Goal: Task Accomplishment & Management: Manage account settings

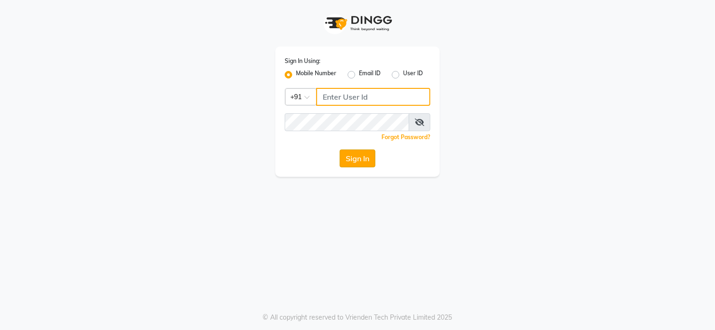
type input "9091918787"
click at [352, 156] on button "Sign In" at bounding box center [358, 158] width 36 height 18
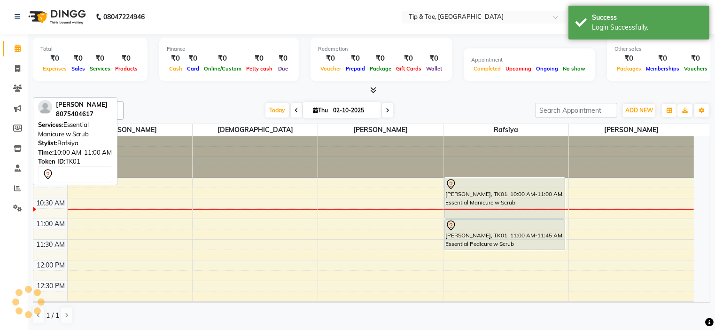
select select "en"
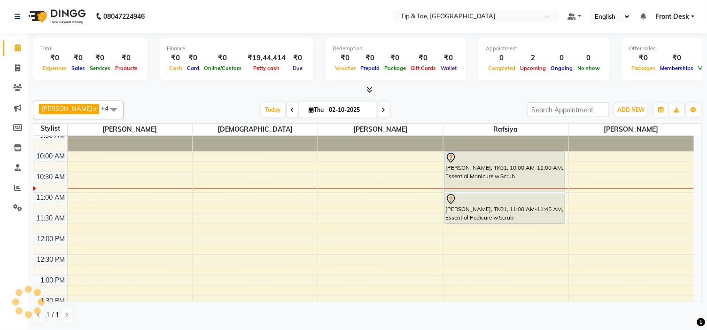
scroll to position [8, 0]
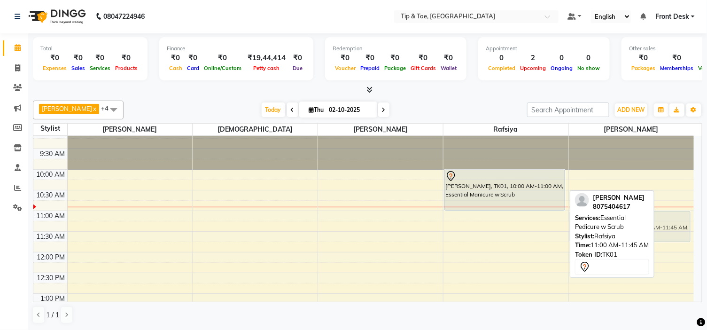
drag, startPoint x: 501, startPoint y: 231, endPoint x: 593, endPoint y: 235, distance: 91.3
click at [593, 235] on div "DIPAK x Khalid x Rafsiya x Sunita x Karamjeet x +4 Select All BLESSING DIPAK Ka…" at bounding box center [368, 212] width 670 height 231
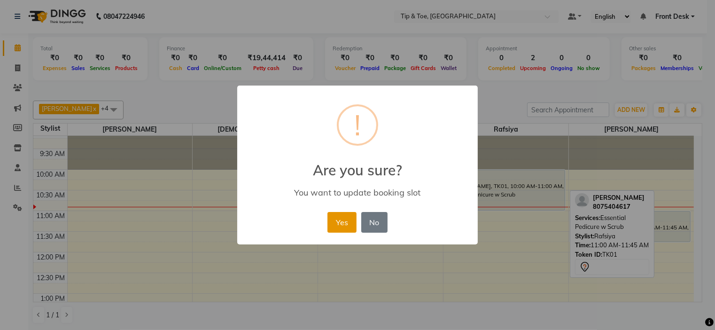
click at [336, 221] on button "Yes" at bounding box center [342, 222] width 29 height 21
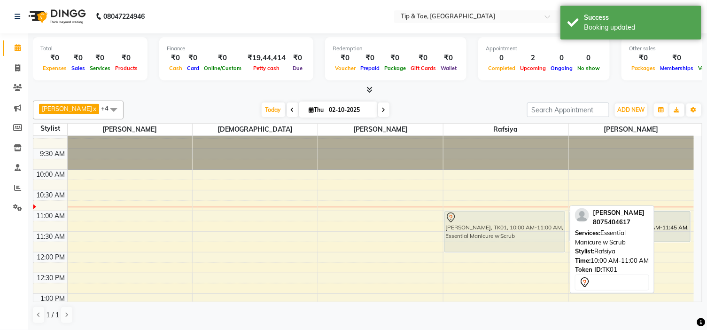
drag, startPoint x: 469, startPoint y: 192, endPoint x: 473, endPoint y: 236, distance: 44.4
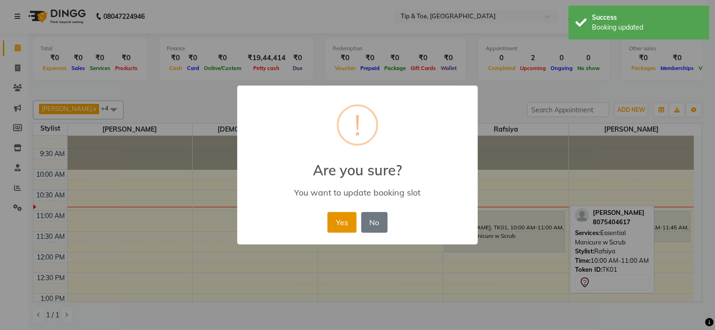
click at [336, 217] on button "Yes" at bounding box center [342, 222] width 29 height 21
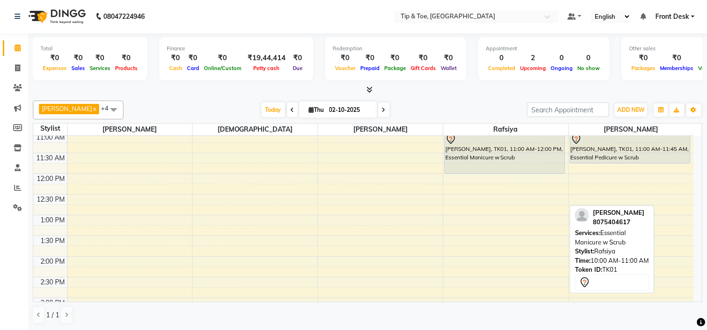
scroll to position [104, 0]
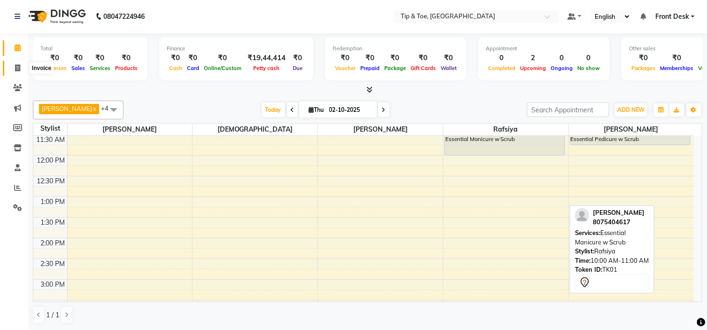
click at [17, 67] on icon at bounding box center [17, 67] width 5 height 7
select select "service"
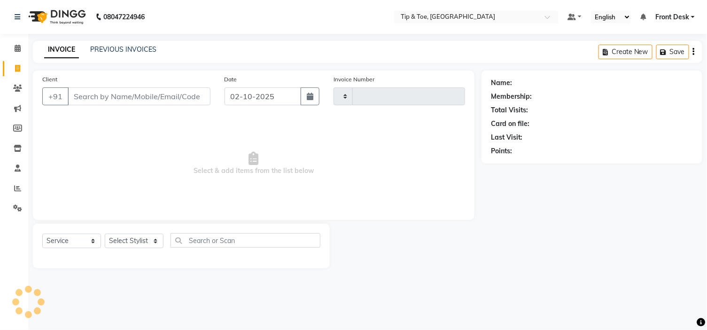
type input "1184"
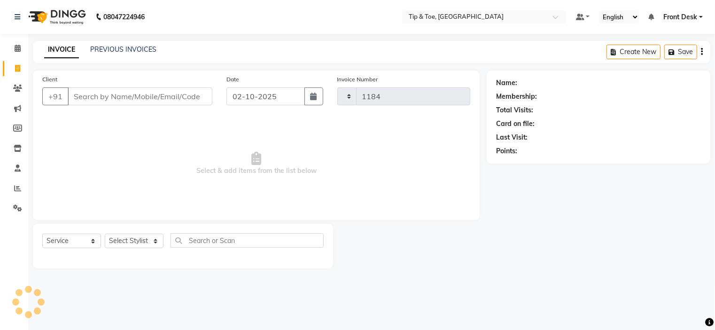
select select "5360"
click at [100, 48] on link "PREVIOUS INVOICES" at bounding box center [123, 49] width 66 height 8
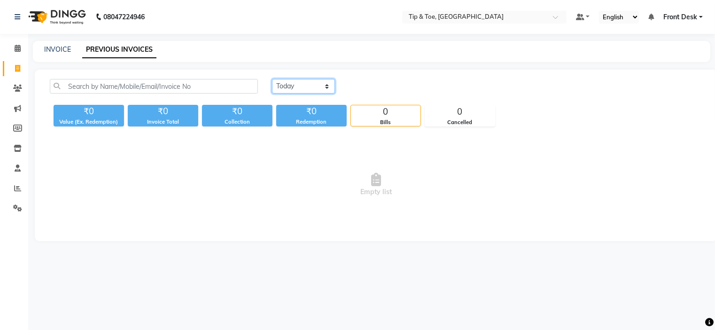
click at [298, 86] on select "Today Yesterday Custom Range" at bounding box center [303, 86] width 63 height 15
select select "yesterday"
click at [272, 79] on select "Today Yesterday Custom Range" at bounding box center [303, 86] width 63 height 15
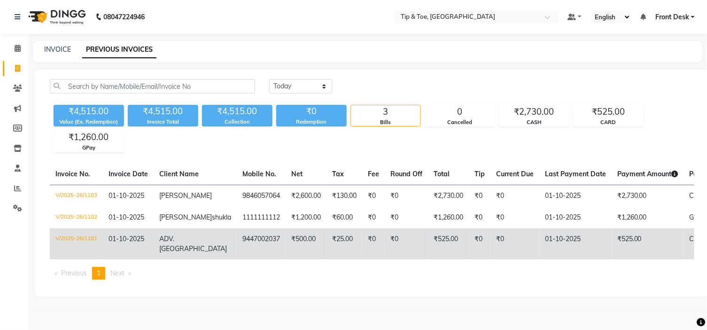
click at [164, 253] on span "ADV. SARITHA" at bounding box center [193, 243] width 68 height 18
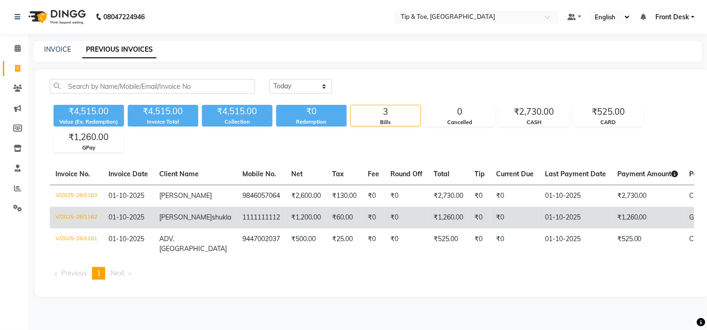
click at [176, 221] on span "SHIJI WILSON" at bounding box center [185, 217] width 53 height 8
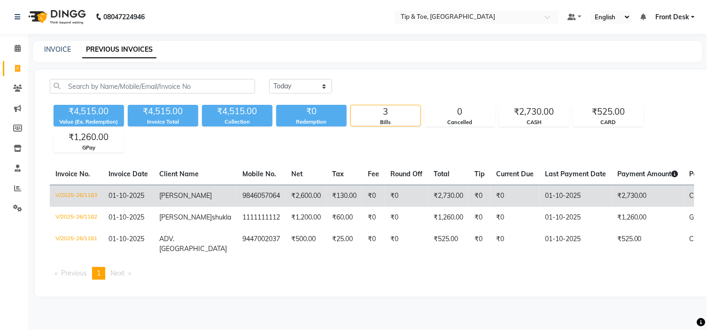
click at [166, 200] on td "ANN GEORGE" at bounding box center [195, 196] width 83 height 22
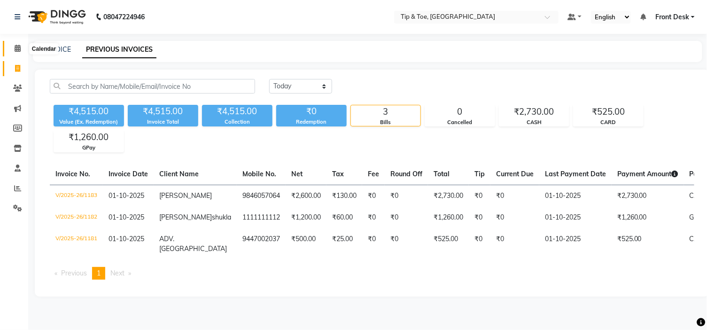
click at [15, 50] on icon at bounding box center [18, 48] width 6 height 7
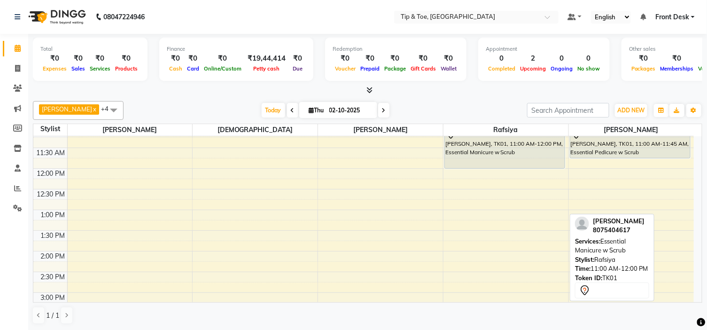
scroll to position [94, 0]
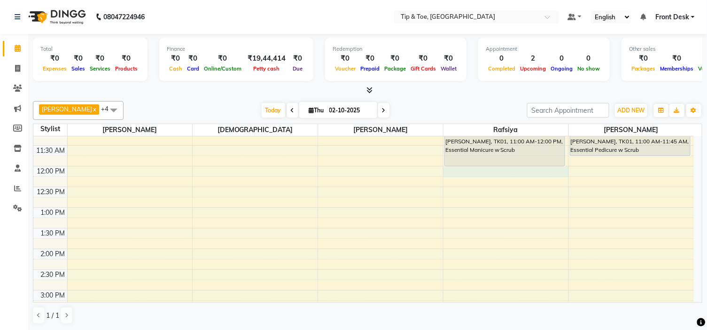
click at [454, 169] on div "9:00 AM 9:30 AM 10:00 AM 10:30 AM 11:00 AM 11:30 AM 12:00 PM 12:30 PM 1:00 PM 1…" at bounding box center [363, 310] width 661 height 537
select select "48143"
select select "tentative"
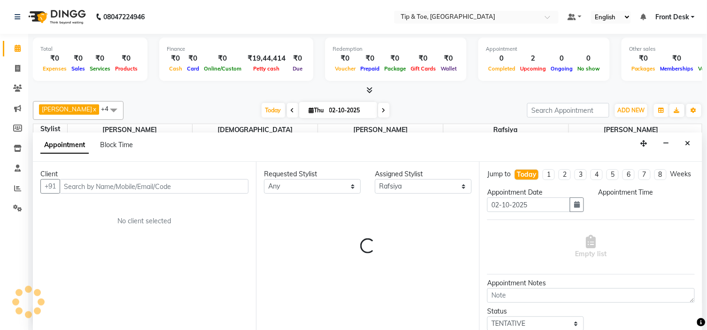
scroll to position [0, 0]
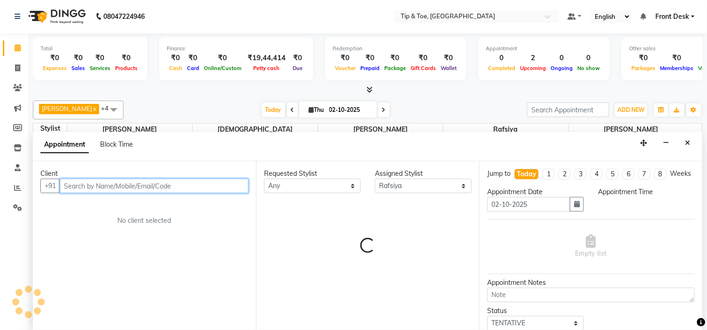
select select "720"
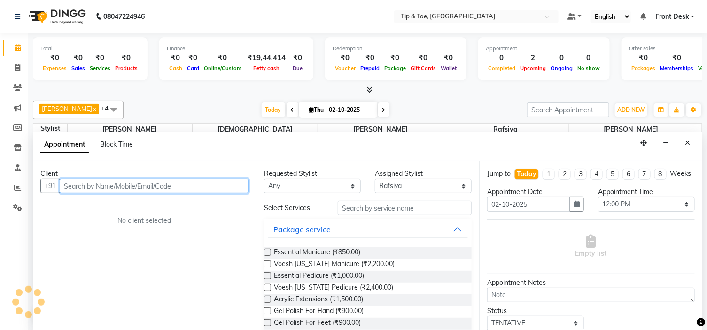
click at [165, 187] on input "text" at bounding box center [154, 186] width 189 height 15
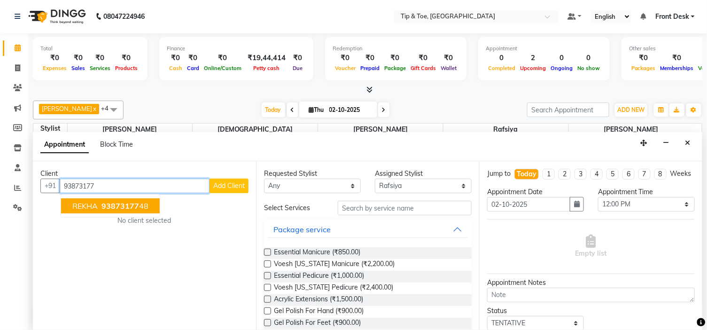
click at [105, 201] on span "93873177" at bounding box center [120, 205] width 38 height 9
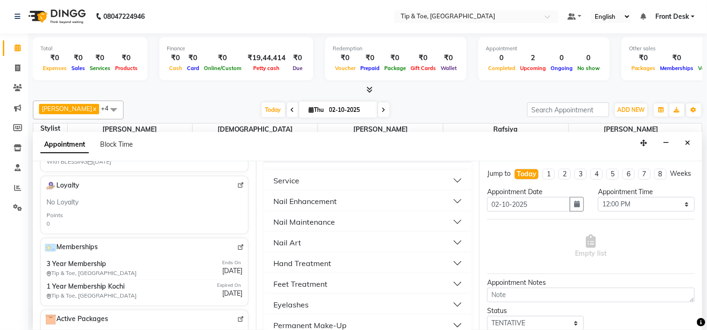
scroll to position [209, 0]
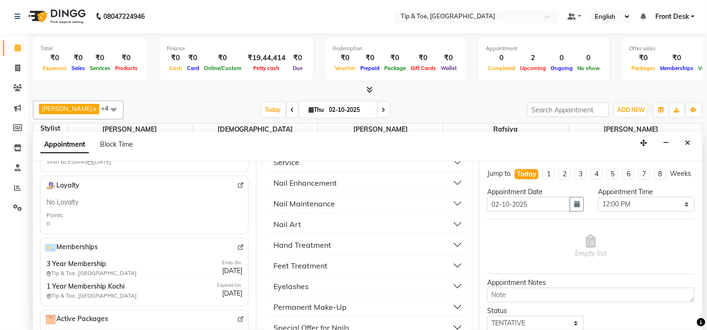
type input "9387317748"
click at [304, 265] on div "Feet Treatment" at bounding box center [300, 265] width 54 height 11
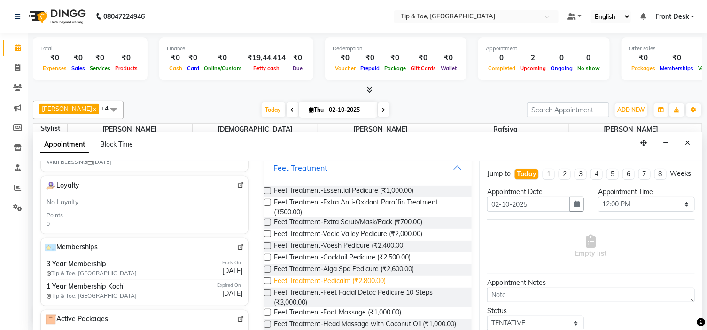
scroll to position [313, 0]
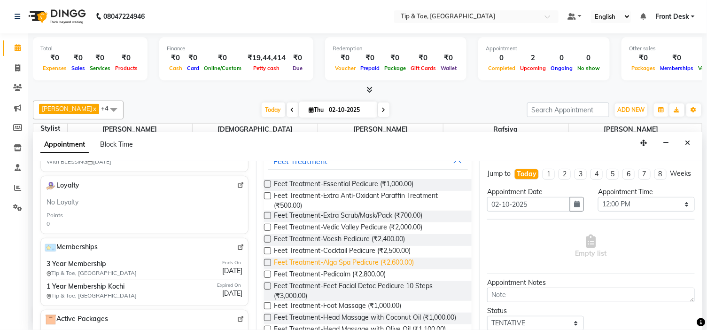
click at [367, 262] on span "Feet Treatment-Alga Spa Pedicure (₹2,600.00)" at bounding box center [344, 264] width 140 height 12
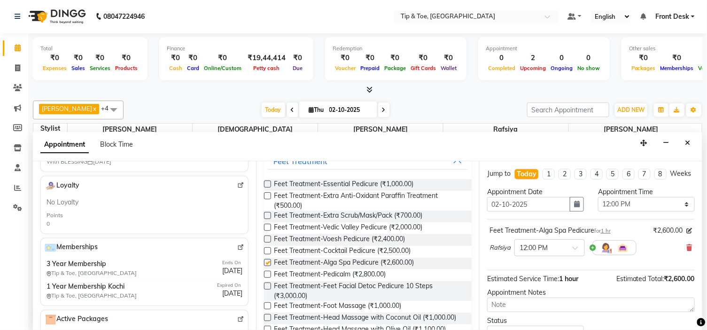
checkbox input "false"
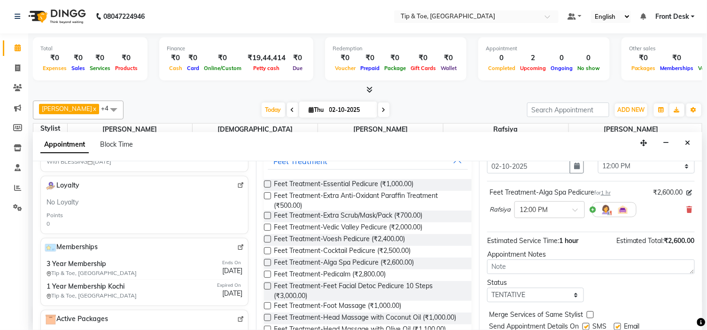
scroll to position [78, 0]
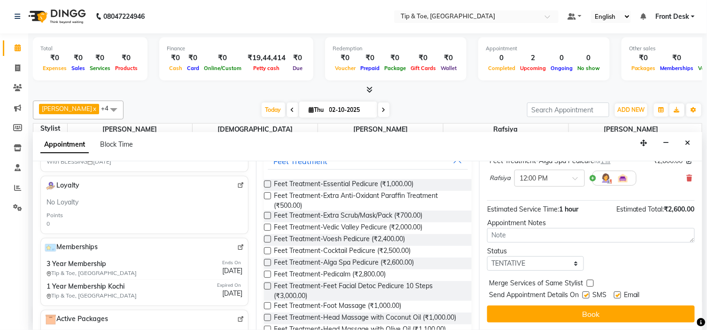
click at [618, 293] on label at bounding box center [617, 294] width 7 height 7
click at [618, 293] on input "checkbox" at bounding box center [617, 296] width 6 height 6
checkbox input "false"
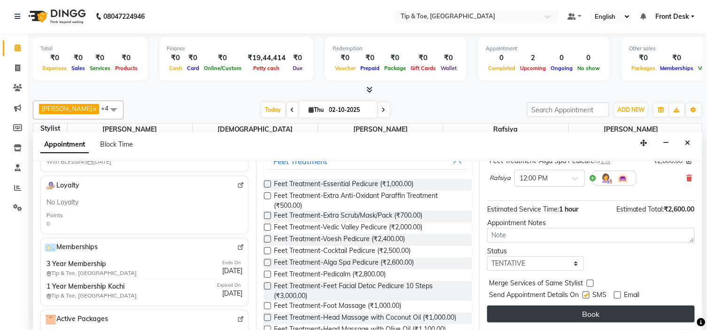
click at [616, 313] on button "Book" at bounding box center [591, 313] width 208 height 17
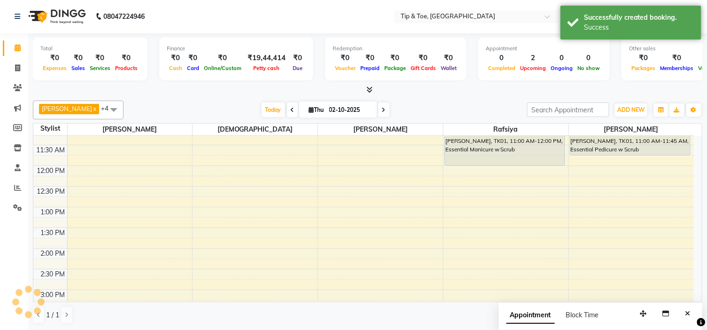
scroll to position [0, 0]
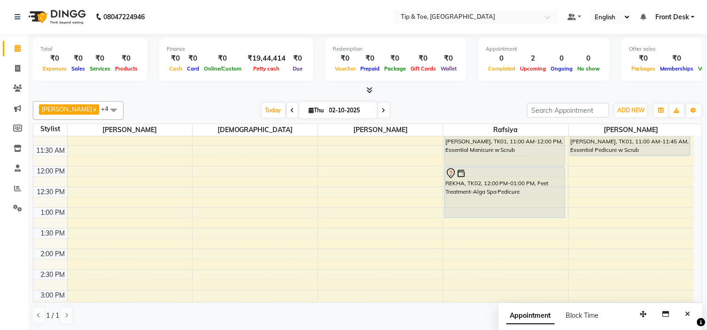
click at [485, 213] on div "ROSE JOSE, TK01, 11:00 AM-12:00 PM, Essential Manicure w Scrub REKHA, TK02, 12:…" at bounding box center [506, 310] width 125 height 537
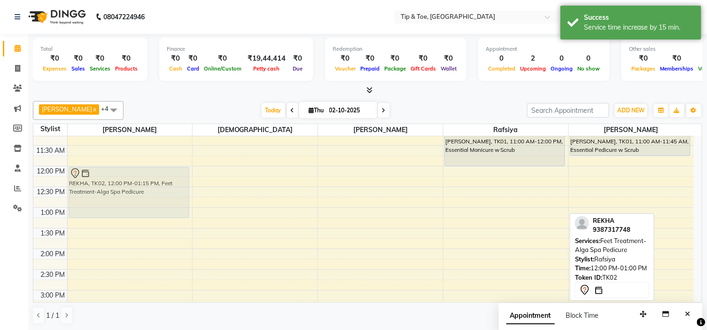
drag, startPoint x: 476, startPoint y: 193, endPoint x: 147, endPoint y: 196, distance: 328.9
click at [147, 196] on tr "REKHA, TK02, 12:00 PM-01:15 PM, Feet Treatment-Alga Spa Pedicure ROSE JOSE, TK0…" at bounding box center [363, 310] width 661 height 537
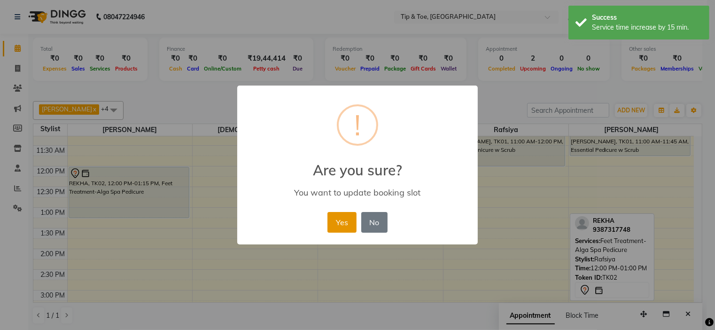
click at [337, 222] on button "Yes" at bounding box center [342, 222] width 29 height 21
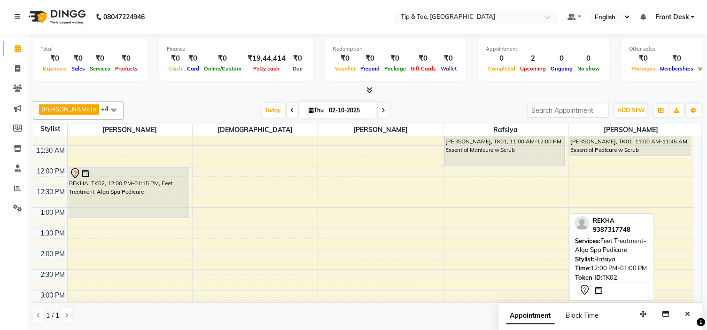
scroll to position [41, 0]
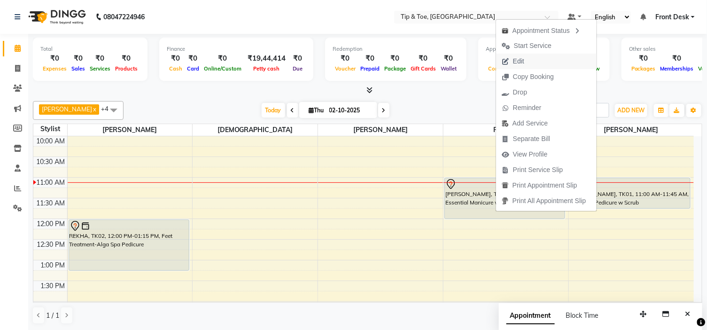
click at [516, 60] on span "Edit" at bounding box center [518, 61] width 11 height 10
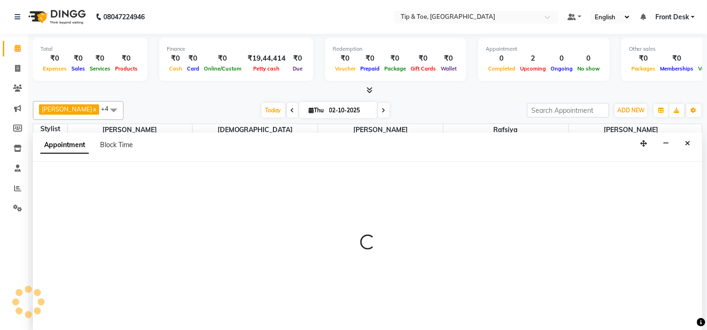
scroll to position [0, 0]
select select "tentative"
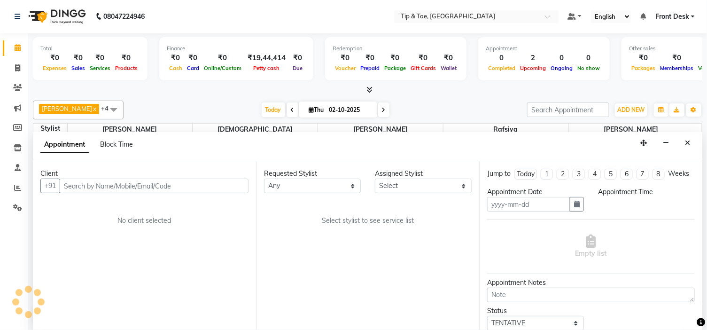
type input "02-10-2025"
select select "48143"
select select "660"
select select "2436"
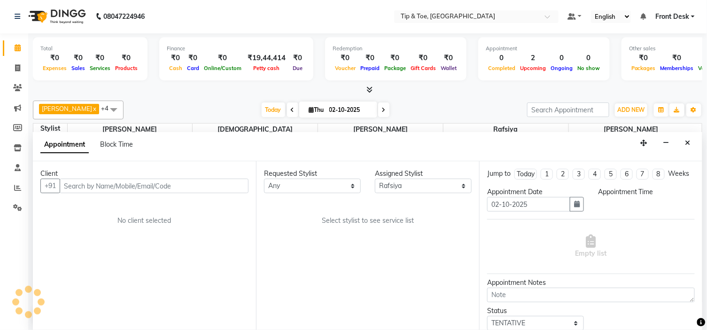
select select "2436"
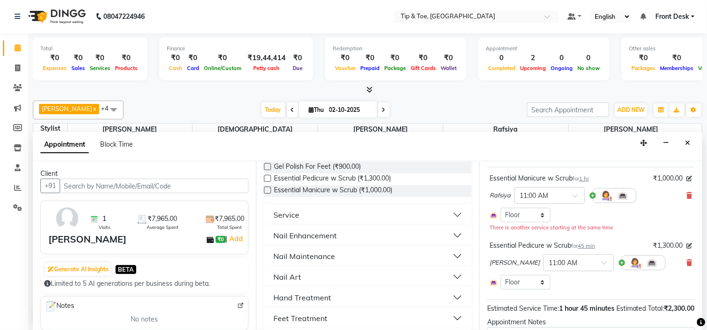
scroll to position [156, 0]
click at [322, 253] on div "Nail Maintenance" at bounding box center [304, 255] width 62 height 11
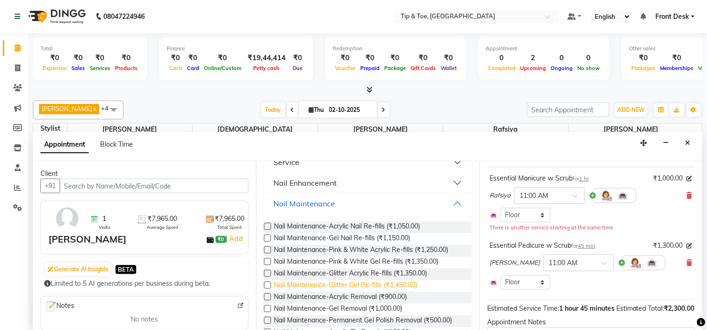
scroll to position [261, 0]
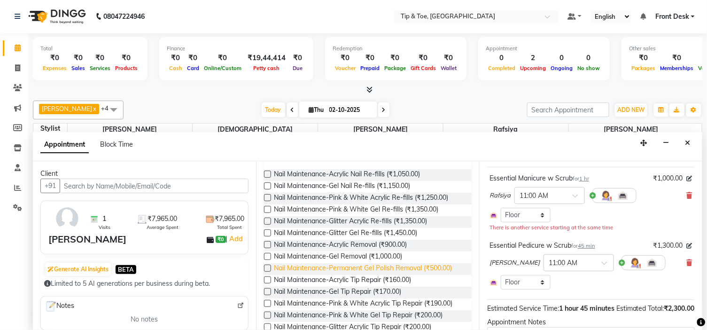
click at [395, 265] on span "Nail Maintenance-Permanent Gel Polish Removal (₹500.00)" at bounding box center [363, 269] width 178 height 12
checkbox input "false"
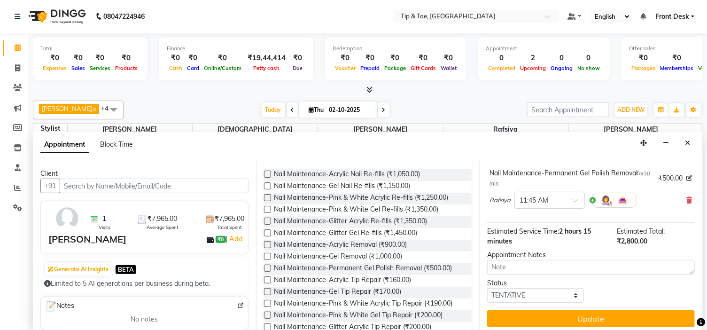
scroll to position [185, 0]
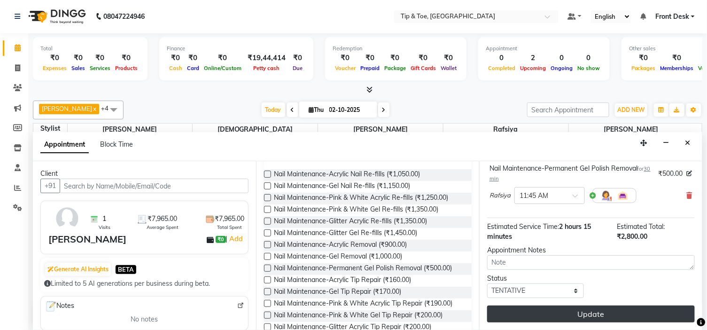
click at [590, 315] on button "Update" at bounding box center [591, 313] width 208 height 17
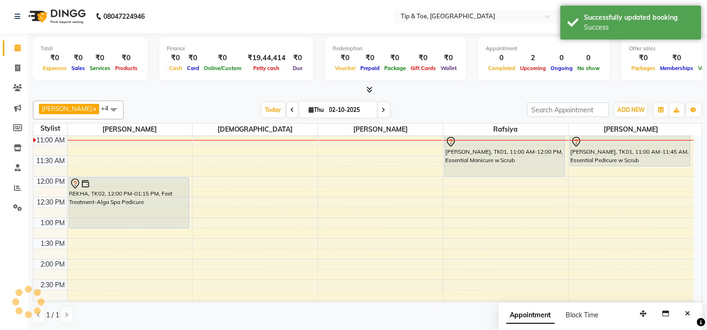
scroll to position [0, 0]
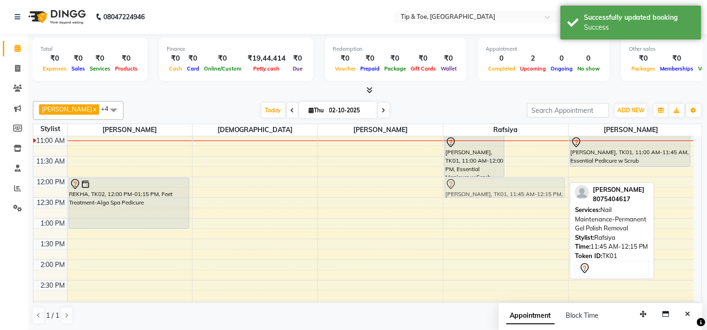
drag, startPoint x: 524, startPoint y: 180, endPoint x: 523, endPoint y: 188, distance: 8.0
click at [523, 192] on div "ROSE JOSE, TK01, 11:00 AM-12:00 PM, Essential Manicure w Scrub ROSE JOSE, TK01,…" at bounding box center [506, 321] width 125 height 537
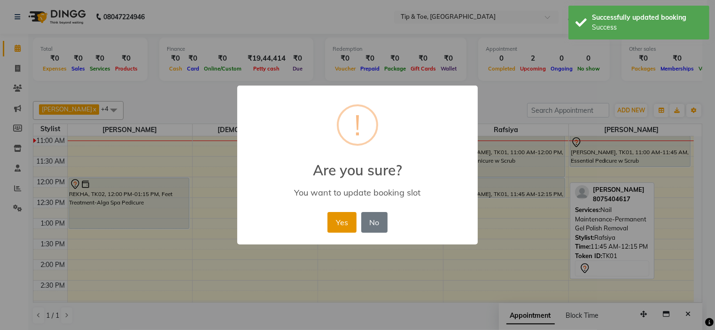
click at [346, 219] on button "Yes" at bounding box center [342, 222] width 29 height 21
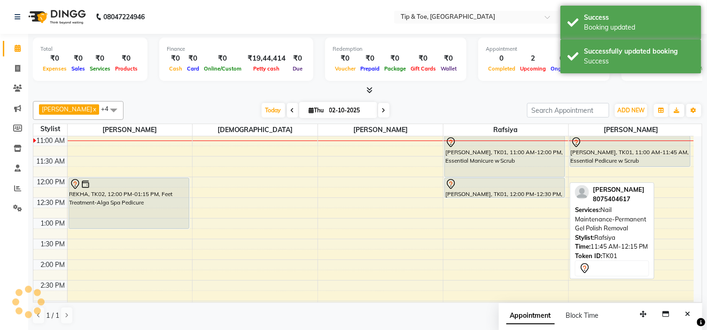
scroll to position [31, 0]
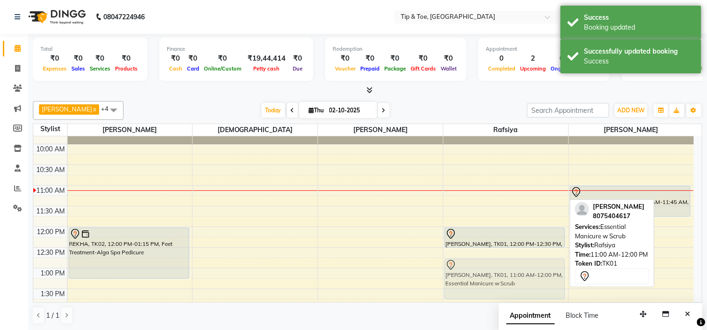
drag, startPoint x: 489, startPoint y: 218, endPoint x: 491, endPoint y: 284, distance: 66.7
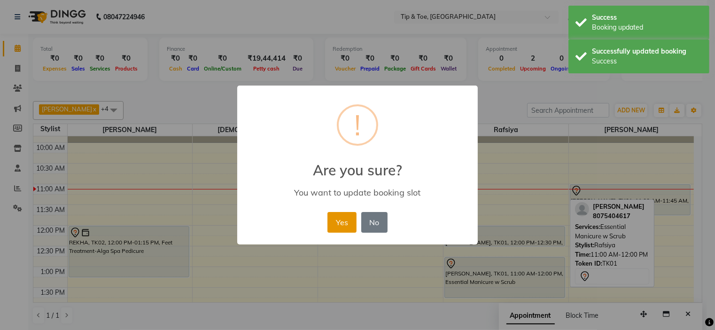
click at [343, 221] on button "Yes" at bounding box center [342, 222] width 29 height 21
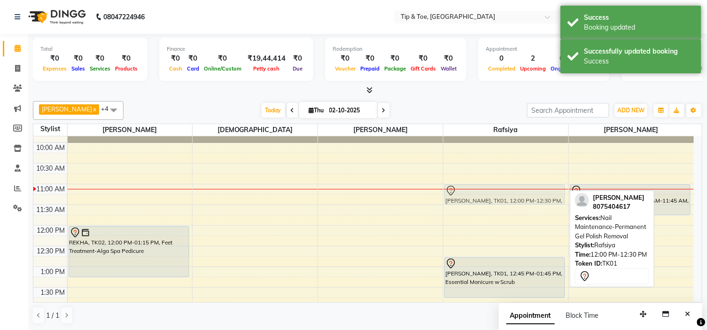
drag, startPoint x: 481, startPoint y: 239, endPoint x: 482, endPoint y: 193, distance: 45.6
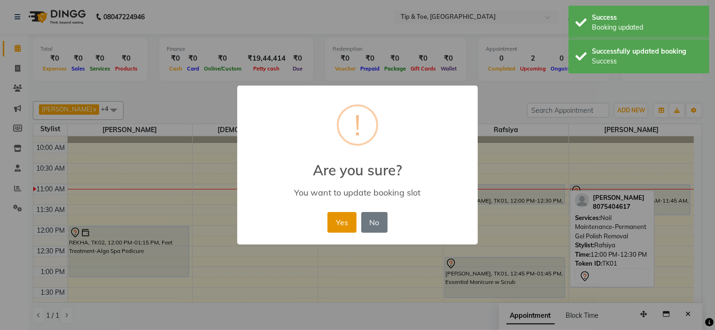
click at [346, 222] on button "Yes" at bounding box center [342, 222] width 29 height 21
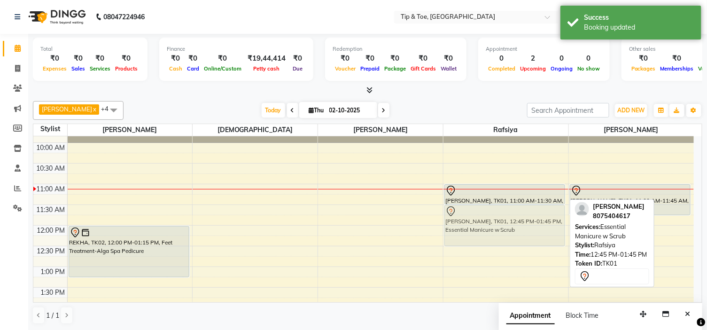
drag, startPoint x: 523, startPoint y: 280, endPoint x: 534, endPoint y: 223, distance: 58.5
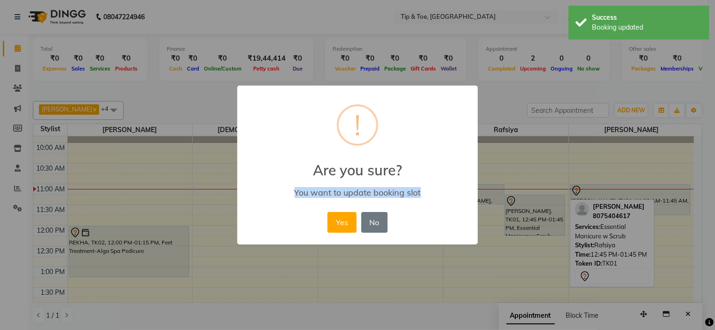
drag, startPoint x: 533, startPoint y: 218, endPoint x: 528, endPoint y: 236, distance: 18.9
click at [529, 236] on div "× ! Are you sure? You want to update booking slot Yes No No" at bounding box center [357, 165] width 715 height 330
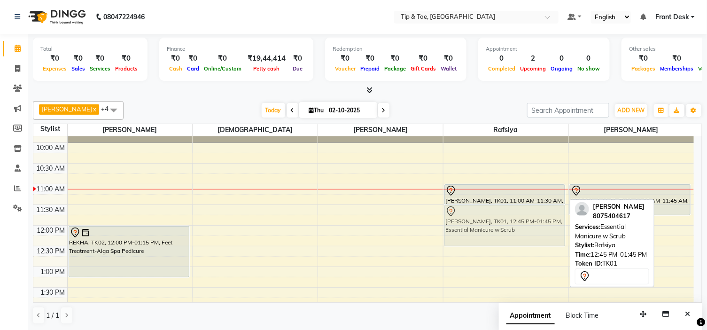
drag, startPoint x: 486, startPoint y: 272, endPoint x: 487, endPoint y: 219, distance: 52.6
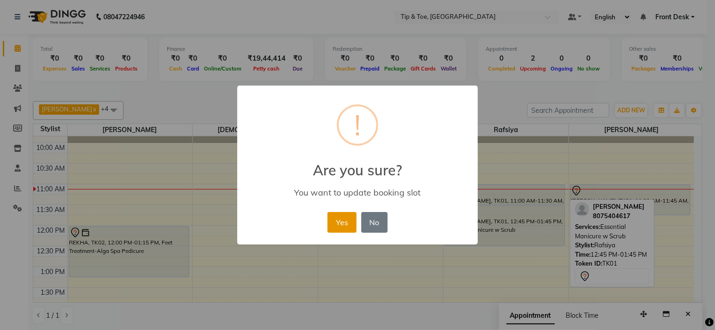
click at [345, 219] on button "Yes" at bounding box center [342, 222] width 29 height 21
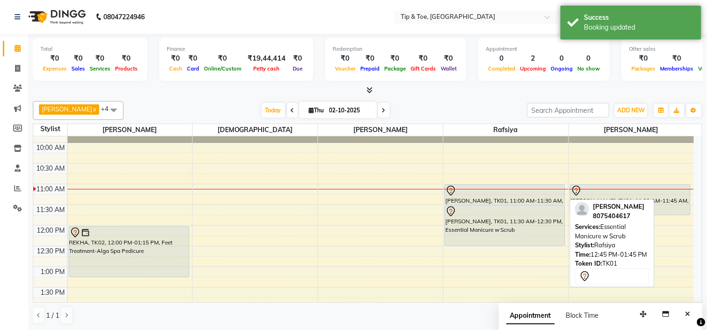
drag, startPoint x: 482, startPoint y: 245, endPoint x: 483, endPoint y: 233, distance: 12.7
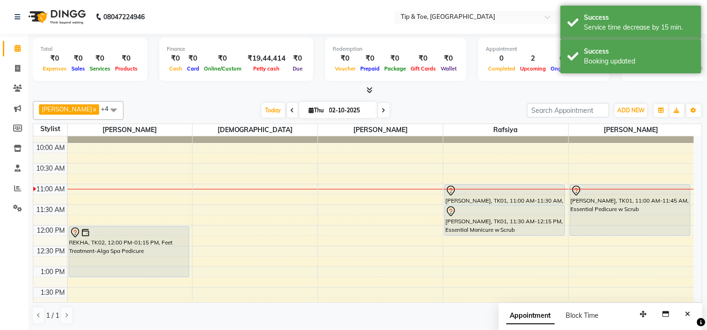
drag, startPoint x: 624, startPoint y: 214, endPoint x: 620, endPoint y: 233, distance: 19.1
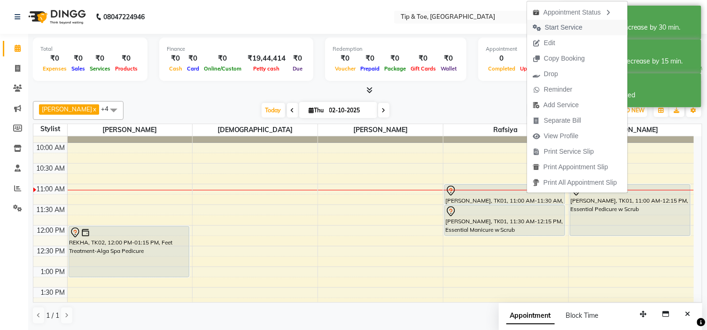
click at [570, 26] on span "Start Service" at bounding box center [564, 28] width 38 height 10
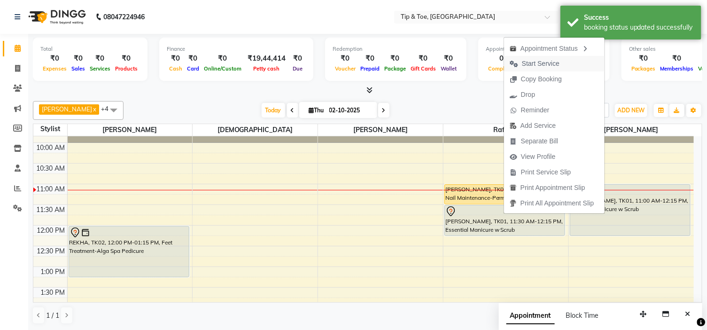
click at [546, 63] on span "Start Service" at bounding box center [541, 64] width 38 height 10
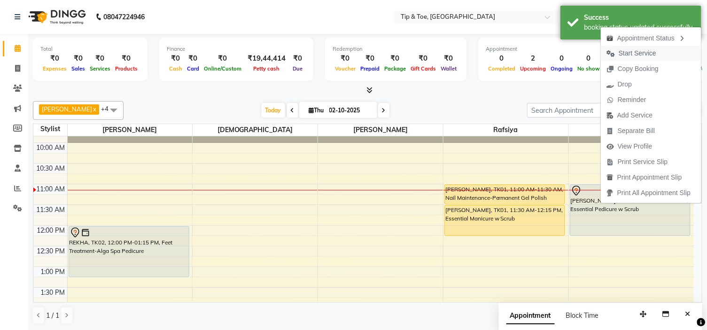
click at [645, 52] on span "Start Service" at bounding box center [638, 53] width 38 height 10
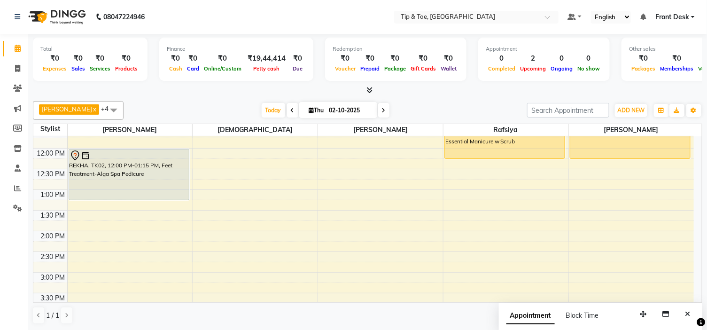
scroll to position [87, 0]
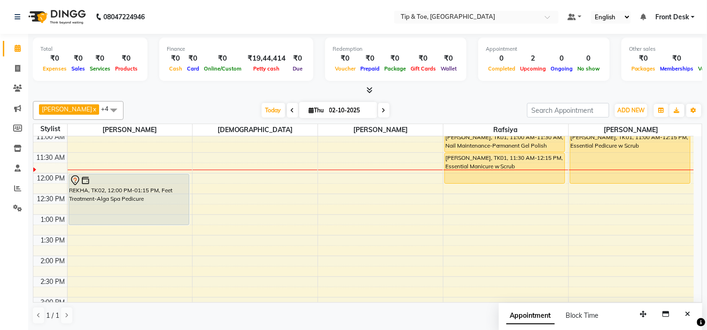
click at [382, 109] on icon at bounding box center [384, 111] width 4 height 6
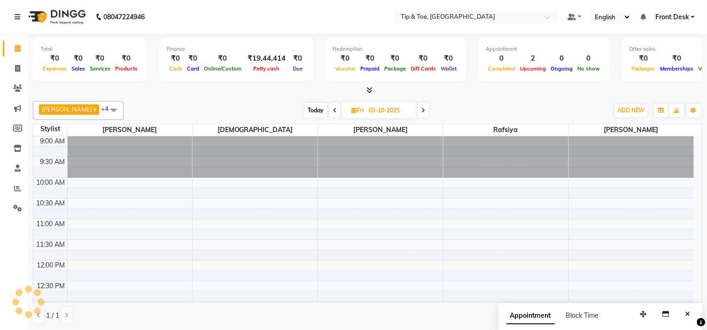
scroll to position [83, 0]
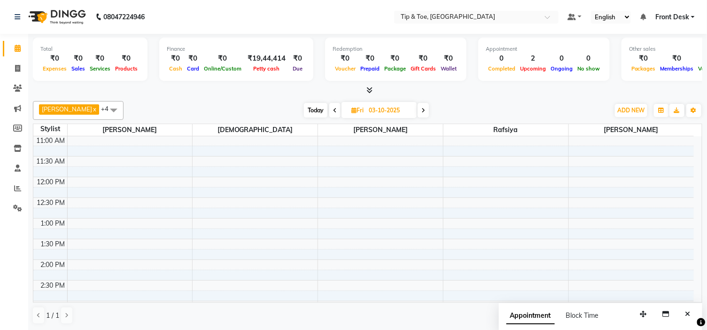
click at [418, 110] on span at bounding box center [423, 110] width 11 height 15
type input "04-10-2025"
click at [205, 182] on div "9:00 AM 9:30 AM 10:00 AM 10:30 AM 11:00 AM 11:30 AM 12:00 PM 12:30 PM 1:00 PM 1…" at bounding box center [363, 321] width 661 height 537
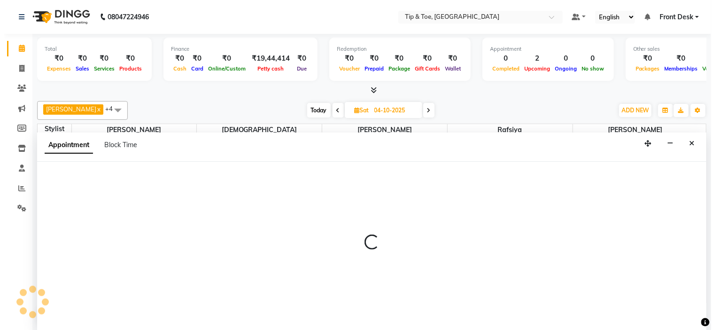
scroll to position [0, 0]
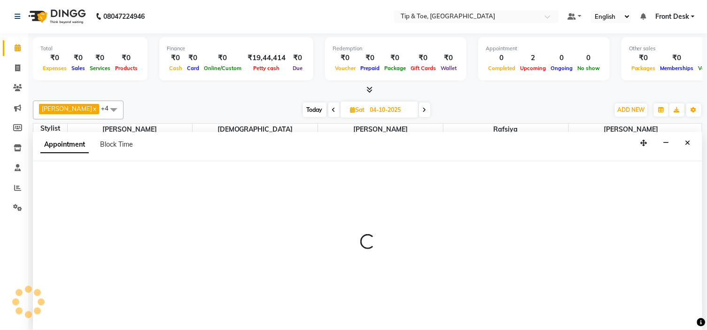
select select "37611"
select select "720"
select select "tentative"
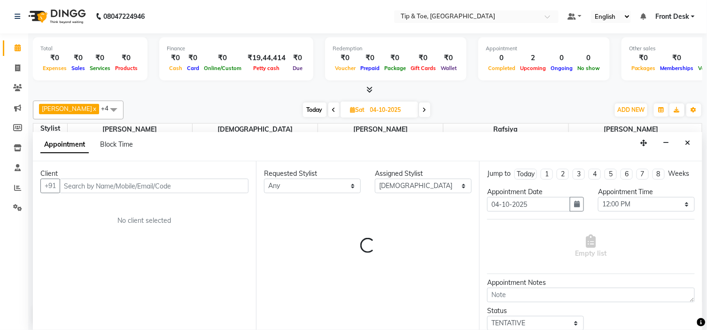
click at [114, 186] on input "text" at bounding box center [154, 186] width 189 height 15
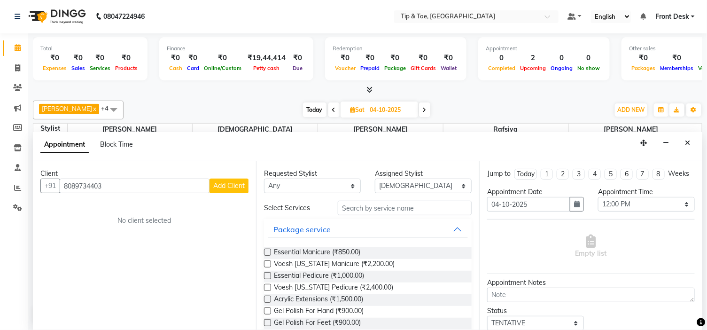
type input "8089734403"
click at [224, 189] on button "Add Client" at bounding box center [229, 186] width 39 height 15
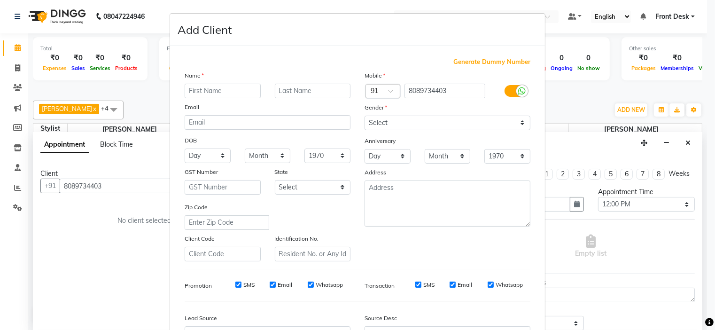
click at [213, 88] on input "text" at bounding box center [223, 91] width 76 height 15
type input "ROSE ROY"
click at [378, 123] on select "Select Male Female Other Prefer Not To Say" at bounding box center [448, 123] width 166 height 15
select select "female"
click at [365, 116] on select "Select Male Female Other Prefer Not To Say" at bounding box center [448, 123] width 166 height 15
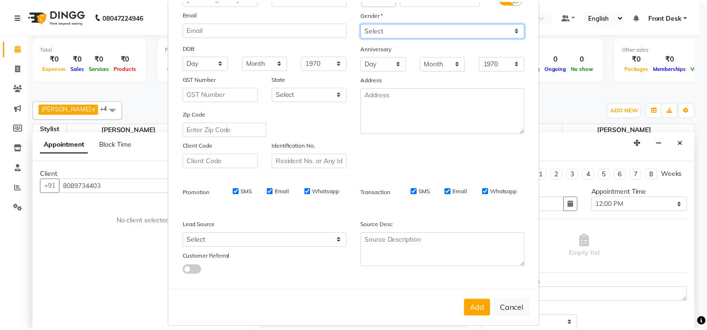
scroll to position [104, 0]
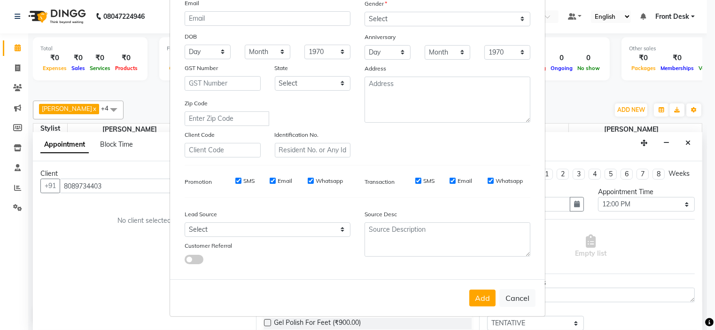
click at [470, 291] on button "Add" at bounding box center [482, 297] width 26 height 17
select select
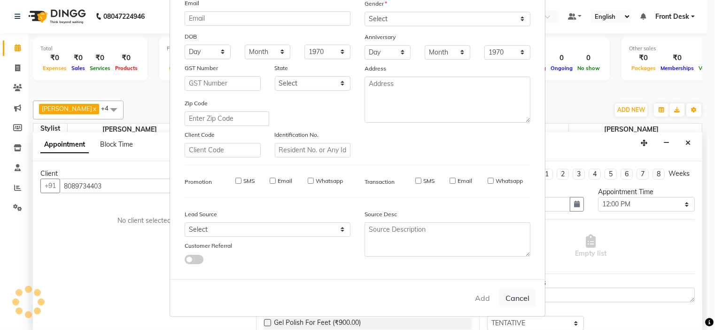
select select
checkbox input "false"
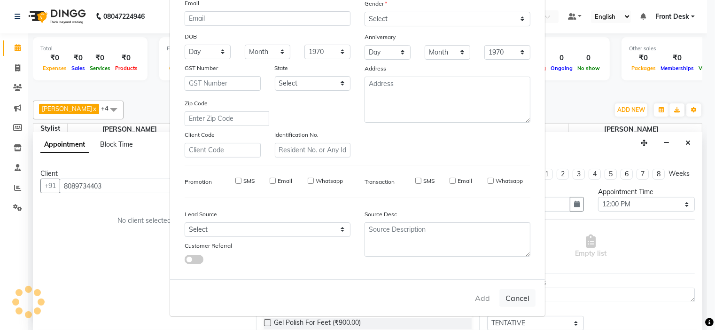
checkbox input "false"
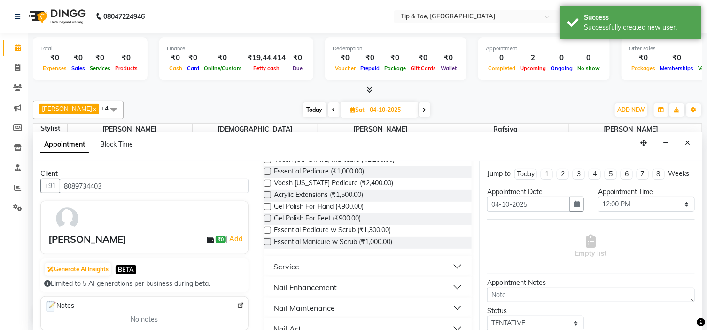
click at [321, 285] on div "Nail Enhancement" at bounding box center [304, 286] width 63 height 11
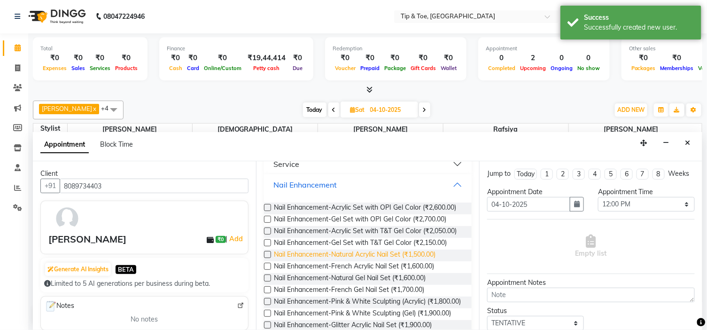
scroll to position [209, 0]
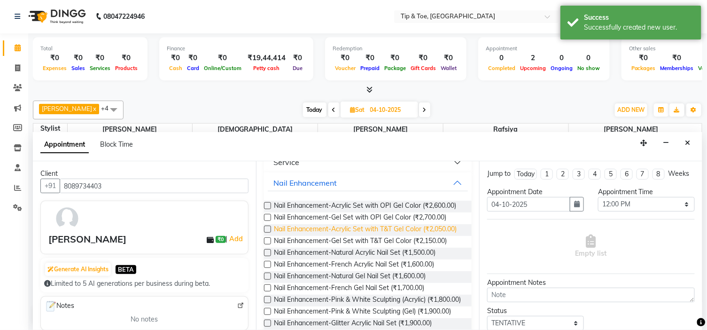
click at [351, 235] on span "Nail Enhancement-Acrylic Set with T&T Gel Color (₹2,050.00)" at bounding box center [365, 230] width 183 height 12
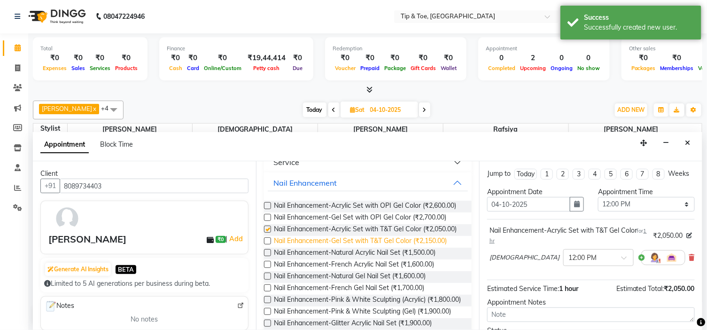
checkbox input "false"
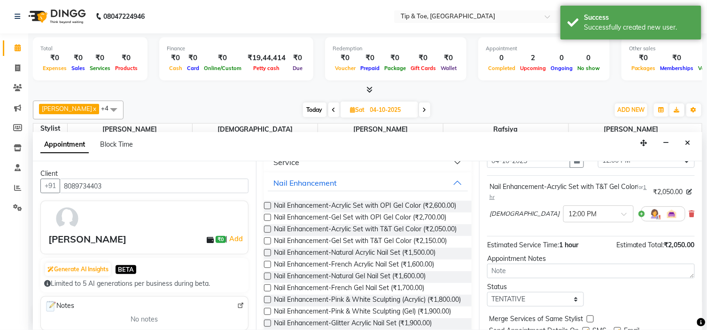
scroll to position [88, 0]
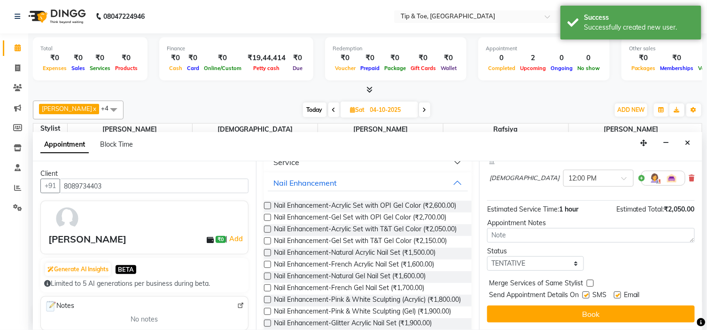
click at [617, 294] on label at bounding box center [617, 294] width 7 height 7
click at [617, 294] on input "checkbox" at bounding box center [617, 296] width 6 height 6
checkbox input "false"
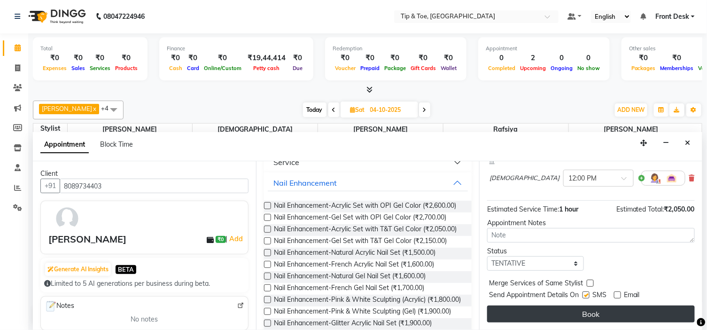
click at [594, 308] on button "Book" at bounding box center [591, 313] width 208 height 17
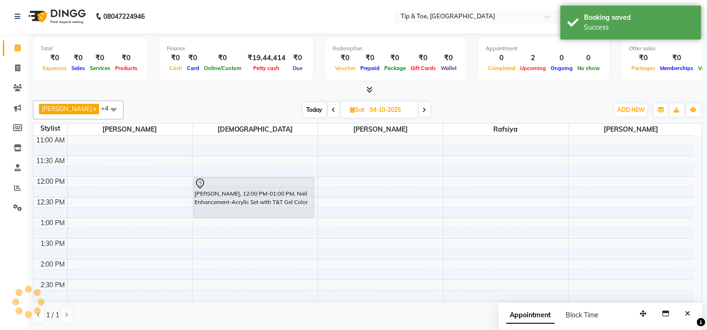
scroll to position [0, 0]
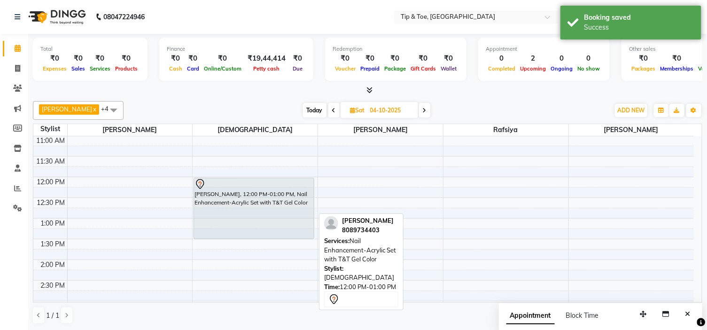
drag, startPoint x: 263, startPoint y: 215, endPoint x: 263, endPoint y: 235, distance: 19.7
click at [263, 235] on div "ROSE ROY, 12:00 PM-01:00 PM, Nail Enhancement-Acrylic Set with T&T Gel Color RO…" at bounding box center [255, 321] width 125 height 537
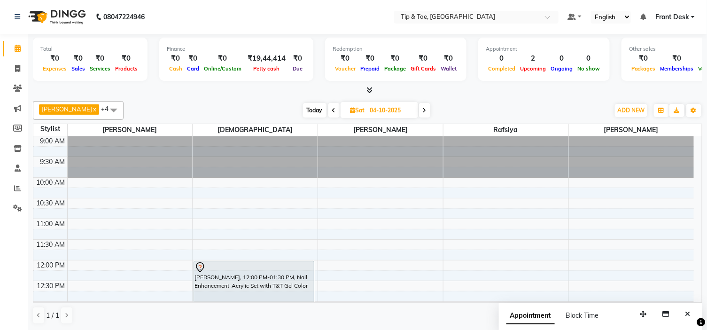
click at [303, 111] on span "Today" at bounding box center [314, 110] width 23 height 15
type input "02-10-2025"
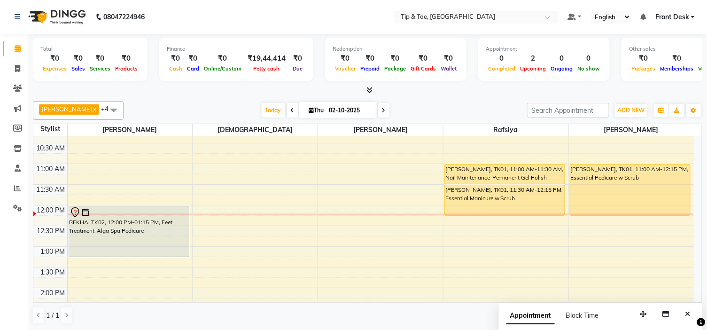
scroll to position [55, 0]
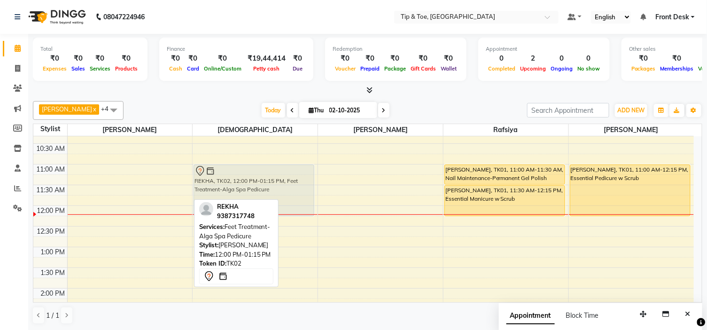
drag, startPoint x: 160, startPoint y: 233, endPoint x: 248, endPoint y: 194, distance: 96.6
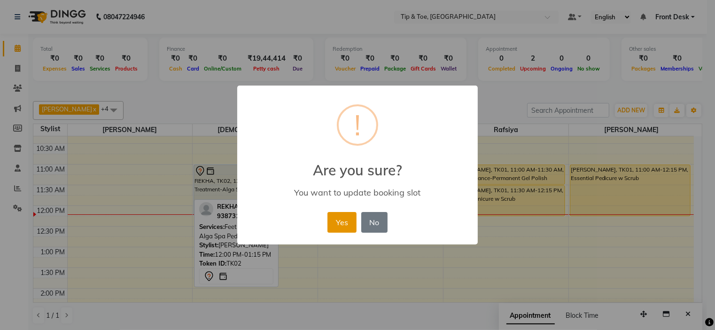
click at [335, 217] on button "Yes" at bounding box center [342, 222] width 29 height 21
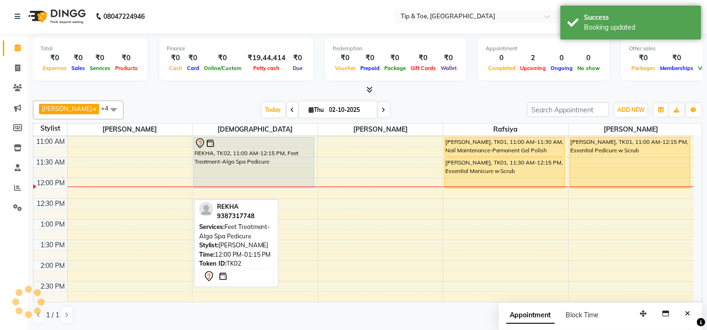
scroll to position [107, 0]
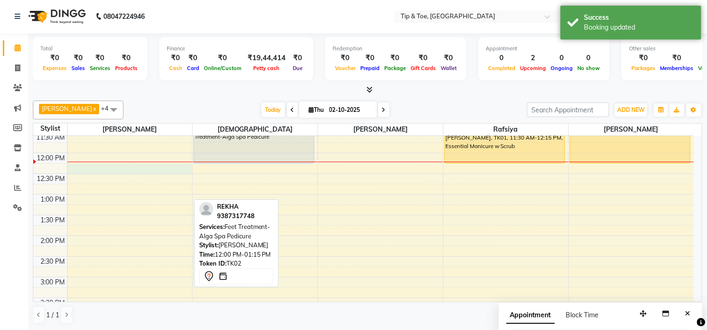
click at [71, 166] on div "9:00 AM 9:30 AM 10:00 AM 10:30 AM 11:00 AM 11:30 AM 12:00 PM 12:30 PM 1:00 PM 1…" at bounding box center [363, 297] width 661 height 537
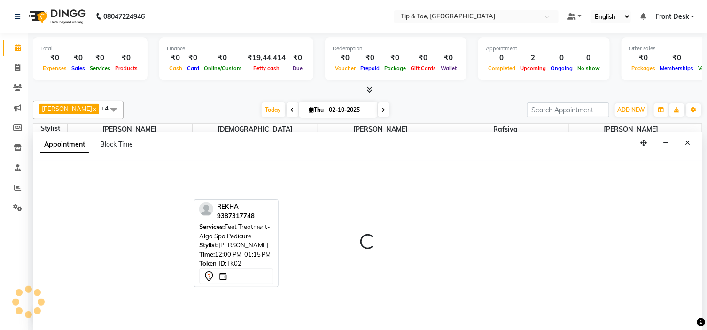
select select "35568"
select select "735"
select select "tentative"
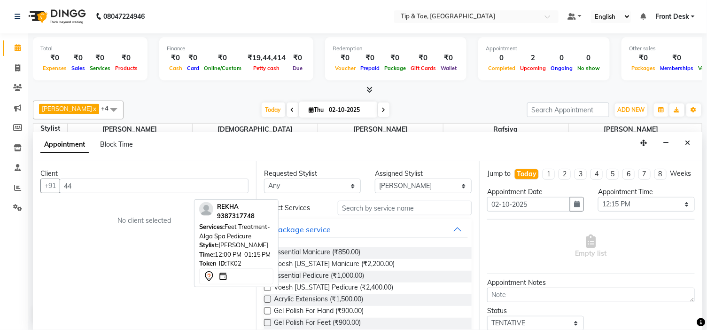
type input "4"
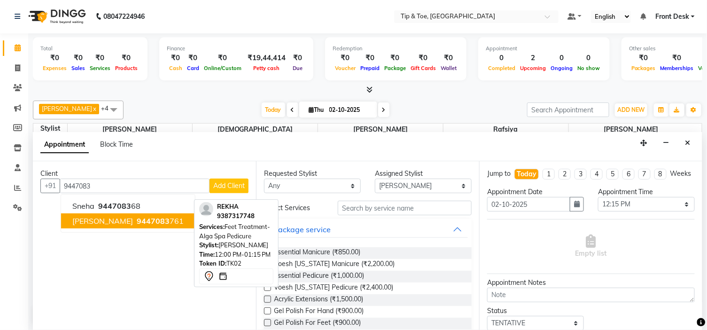
click at [137, 220] on span "9447083" at bounding box center [153, 220] width 33 height 9
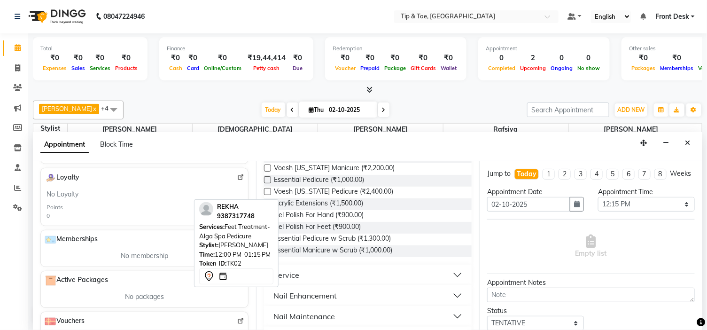
scroll to position [104, 0]
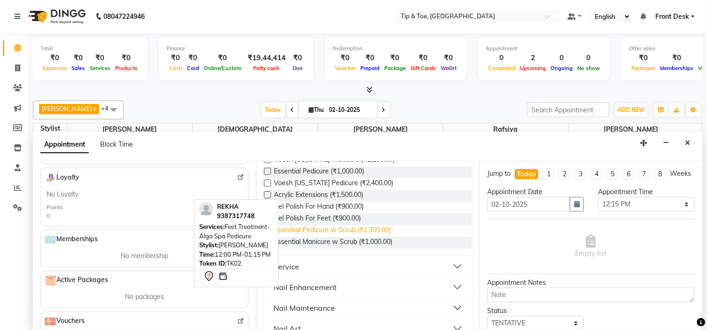
type input "9447083761"
click at [342, 232] on span "Essential Pedicure w Scrub (₹1,300.00)" at bounding box center [332, 231] width 117 height 12
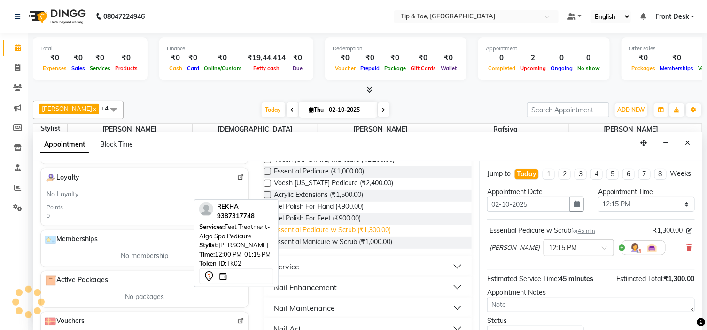
click at [342, 232] on span "Essential Pedicure w Scrub (₹1,300.00)" at bounding box center [332, 231] width 117 height 12
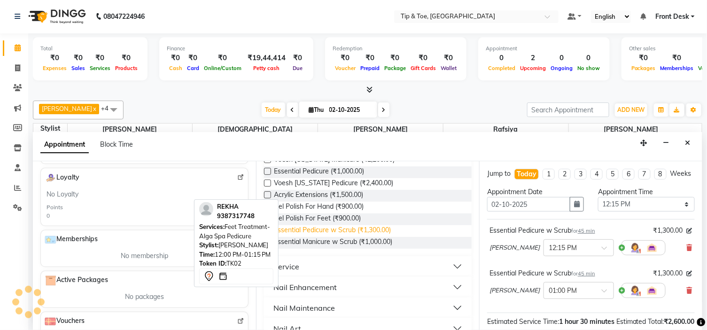
checkbox input "false"
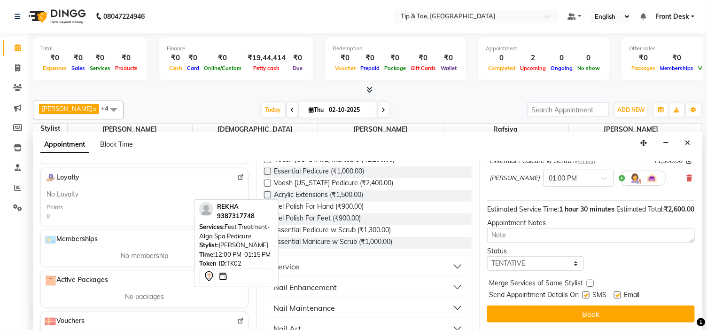
scroll to position [131, 0]
click at [617, 294] on label at bounding box center [617, 294] width 7 height 7
click at [617, 294] on input "checkbox" at bounding box center [617, 296] width 6 height 6
checkbox input "false"
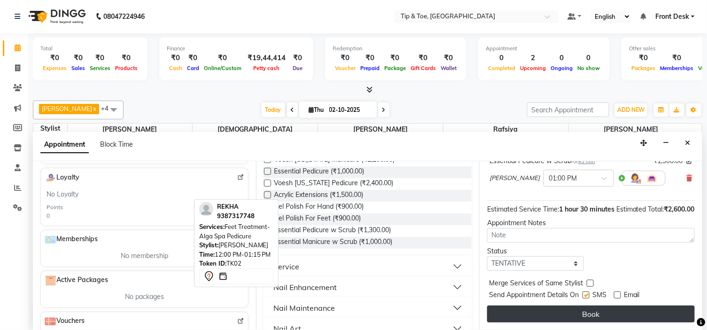
click at [600, 309] on button "Book" at bounding box center [591, 313] width 208 height 17
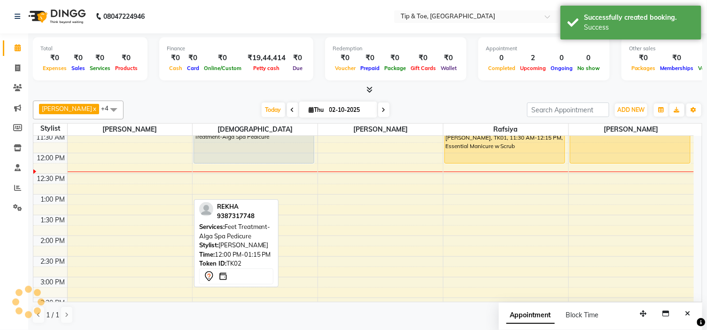
scroll to position [0, 0]
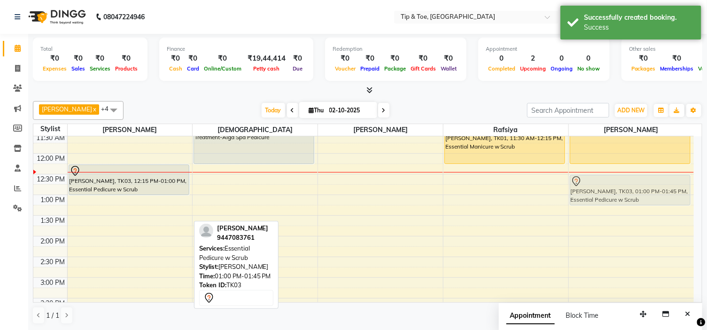
drag, startPoint x: 95, startPoint y: 212, endPoint x: 587, endPoint y: 193, distance: 492.4
click at [587, 193] on tr "DAVID, TK03, 12:15 PM-01:00 PM, Essential Pedicure w Scrub DAVID, TK03, 01:00 P…" at bounding box center [363, 298] width 661 height 537
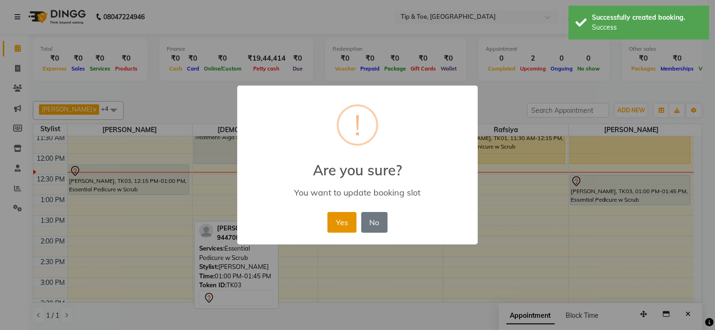
click at [346, 222] on button "Yes" at bounding box center [342, 222] width 29 height 21
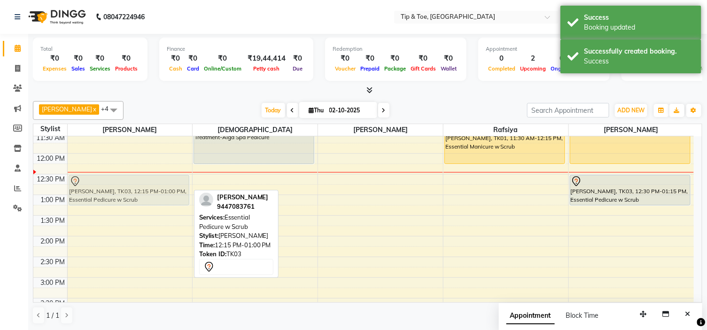
click at [151, 190] on div "DAVID, TK03, 12:15 PM-01:00 PM, Essential Pedicure w Scrub DAVID, TK03, 12:15 P…" at bounding box center [130, 298] width 125 height 537
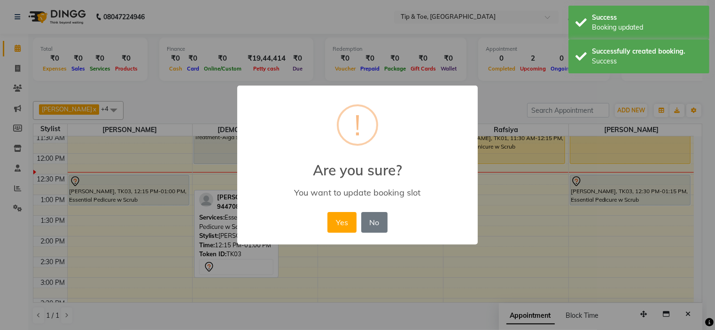
drag, startPoint x: 337, startPoint y: 223, endPoint x: 323, endPoint y: 226, distance: 14.5
click at [335, 225] on button "Yes" at bounding box center [342, 222] width 29 height 21
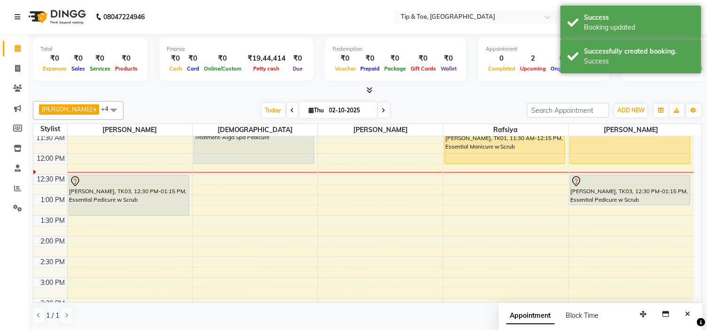
click at [117, 211] on div "DAVID, TK03, 12:30 PM-01:15 PM, Essential Pedicure w Scrub DAVID, TK03, 12:30 P…" at bounding box center [130, 298] width 125 height 537
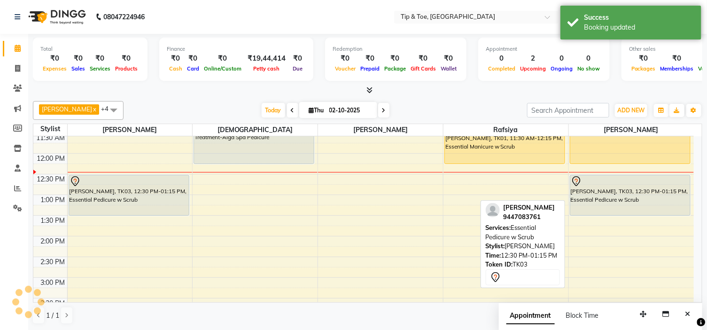
click at [597, 207] on div "ROSE JOSE, TK01, 11:00 AM-12:15 PM, Essential Pedicure w Scrub DAVID, TK03, 12:…" at bounding box center [631, 298] width 125 height 537
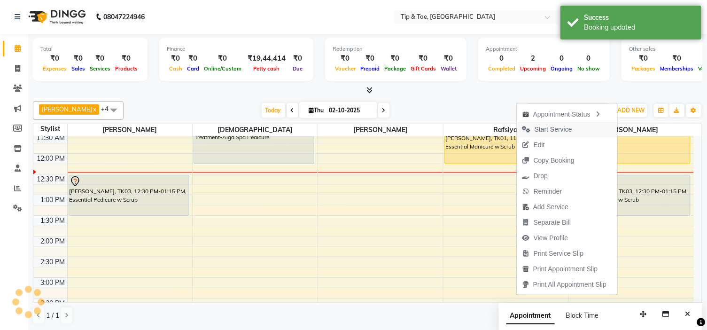
click at [561, 127] on span "Start Service" at bounding box center [554, 130] width 38 height 10
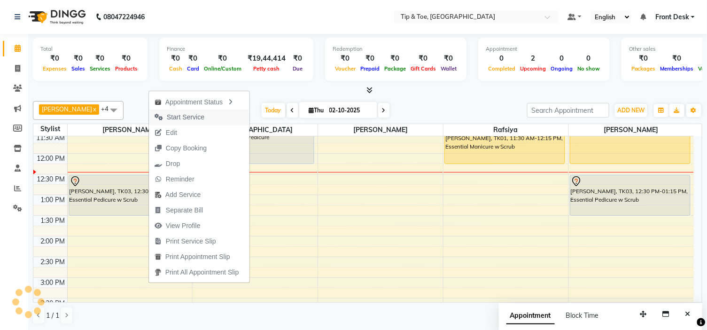
click at [192, 116] on span "Start Service" at bounding box center [186, 117] width 38 height 10
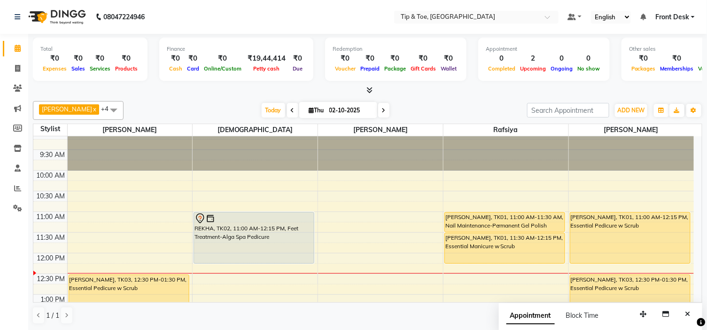
scroll to position [2, 0]
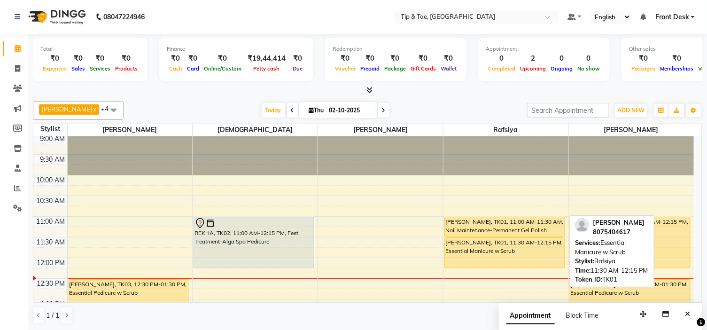
click at [518, 252] on div "ROSE JOSE, TK01, 11:30 AM-12:15 PM, Essential Manicure w Scrub" at bounding box center [505, 253] width 120 height 30
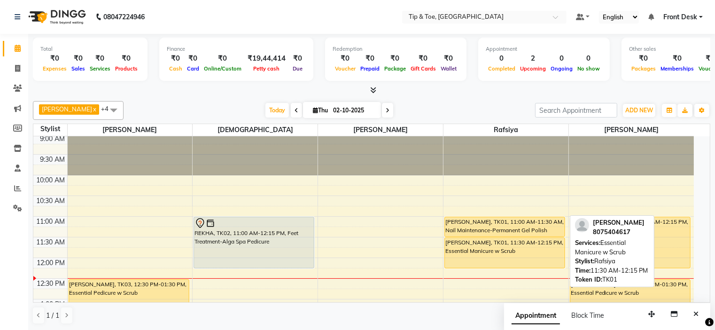
select select "1"
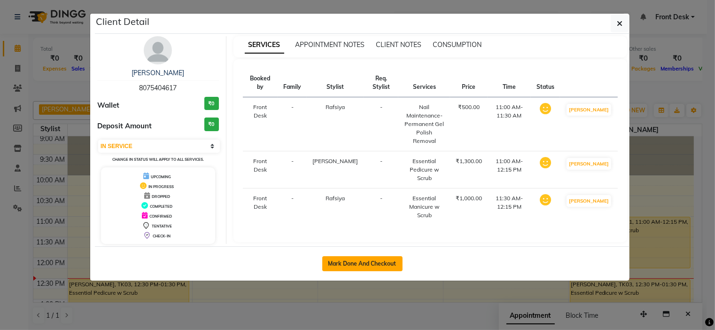
click at [374, 262] on button "Mark Done And Checkout" at bounding box center [362, 263] width 80 height 15
select select "service"
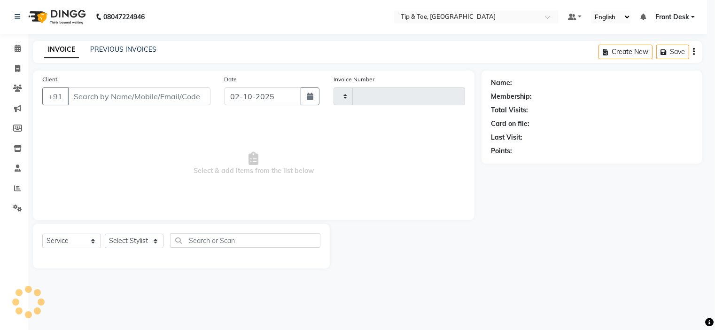
type input "1184"
select select "5360"
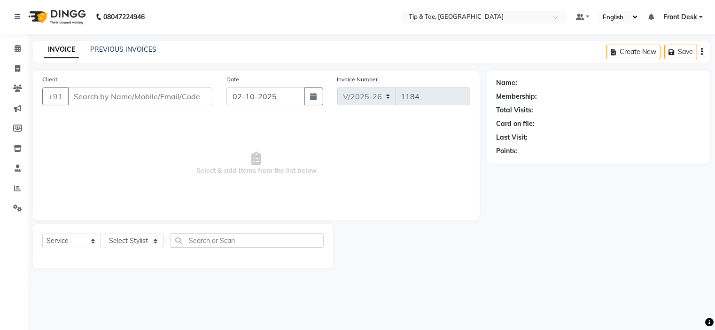
type input "8075404617"
select select "48143"
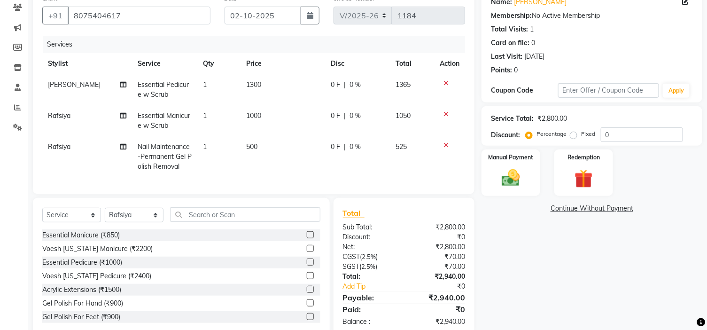
scroll to position [104, 0]
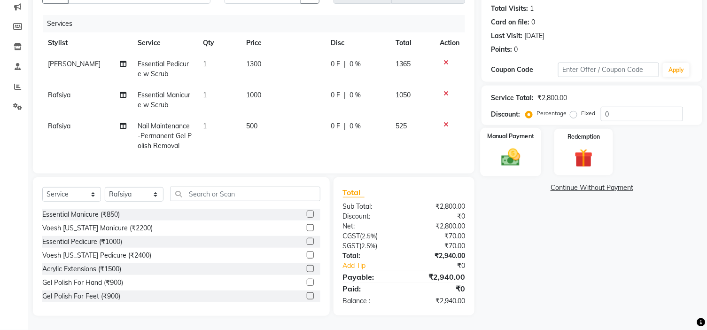
click at [530, 160] on div "Manual Payment" at bounding box center [511, 152] width 61 height 48
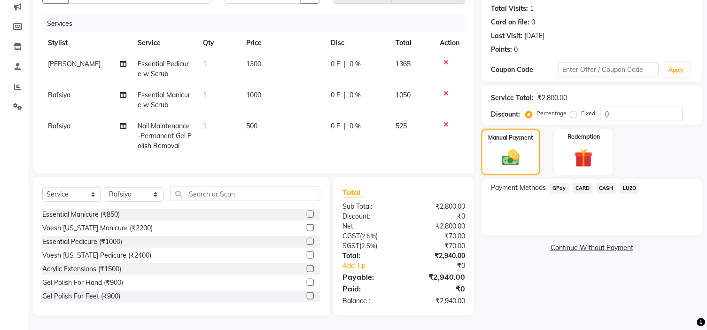
click at [560, 185] on span "GPay" at bounding box center [559, 188] width 19 height 11
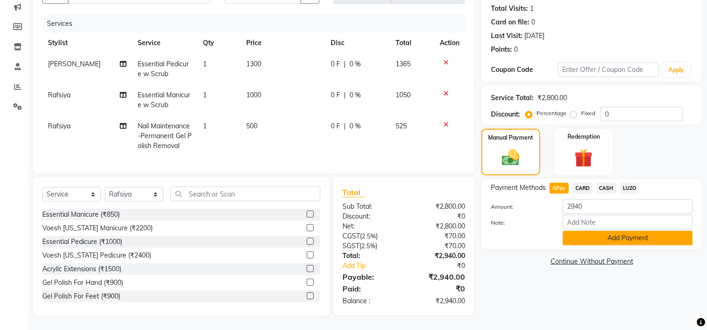
click at [604, 235] on button "Add Payment" at bounding box center [628, 238] width 130 height 15
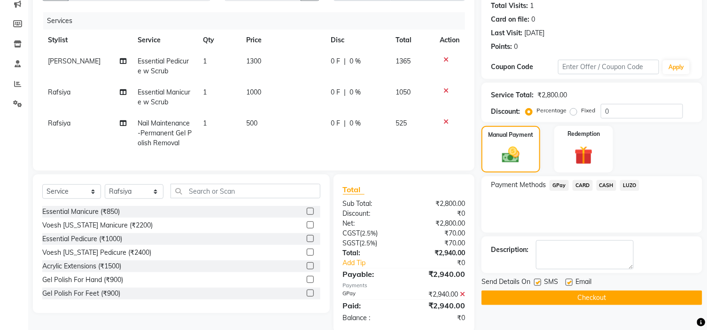
click at [569, 281] on label at bounding box center [569, 282] width 7 height 7
click at [569, 281] on input "checkbox" at bounding box center [569, 283] width 6 height 6
checkbox input "false"
click at [577, 295] on button "Checkout" at bounding box center [592, 297] width 221 height 15
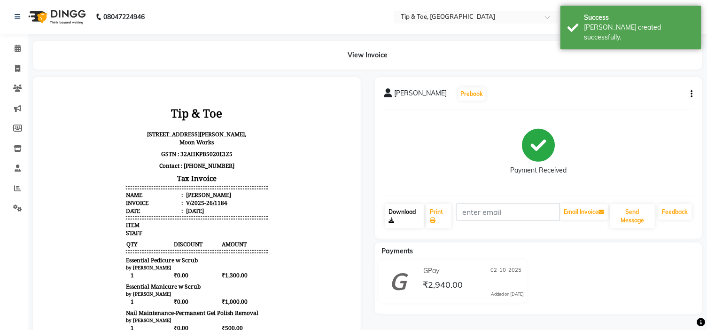
click at [398, 212] on link "Download" at bounding box center [404, 216] width 39 height 24
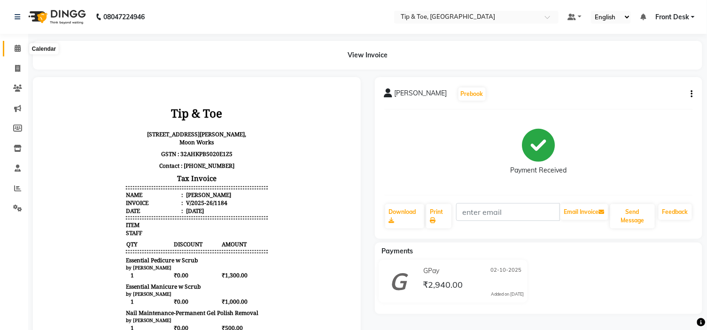
click at [16, 48] on icon at bounding box center [18, 48] width 6 height 7
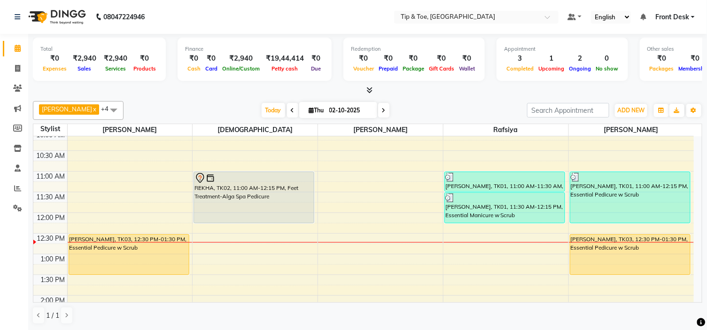
scroll to position [72, 0]
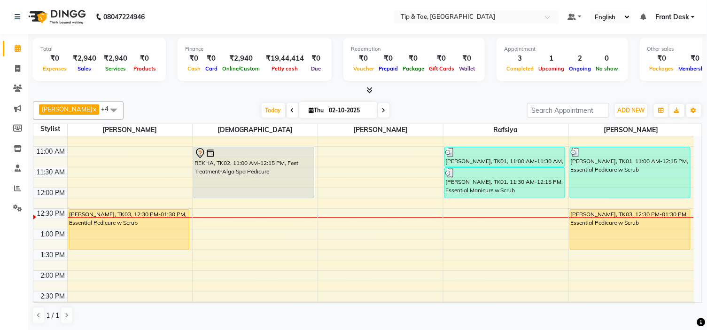
click at [452, 219] on div "9:00 AM 9:30 AM 10:00 AM 10:30 AM 11:00 AM 11:30 AM 12:00 PM 12:30 PM 1:00 PM 1…" at bounding box center [363, 332] width 661 height 537
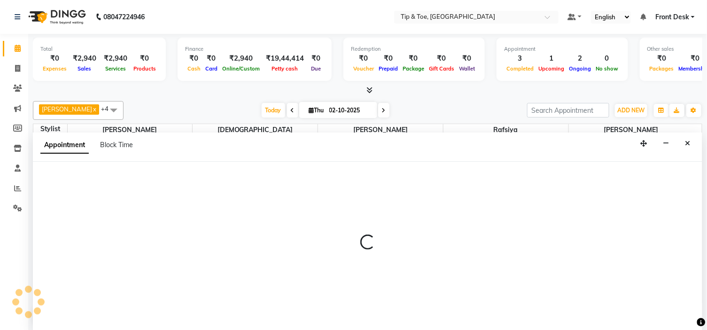
scroll to position [0, 0]
select select "48143"
select select "750"
select select "tentative"
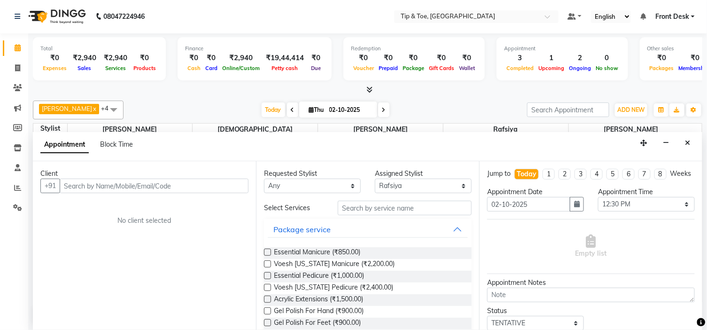
click at [127, 186] on input "text" at bounding box center [154, 186] width 189 height 15
click at [72, 182] on input "text" at bounding box center [154, 186] width 189 height 15
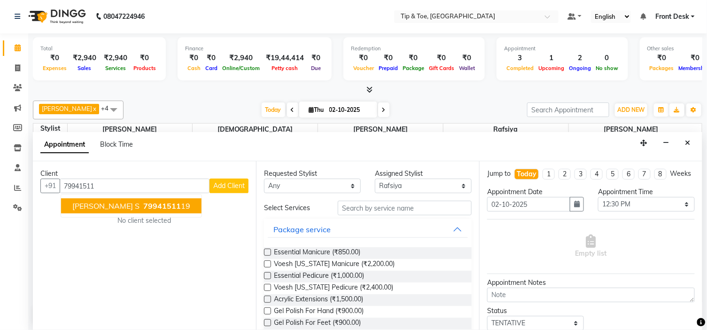
click at [88, 203] on span "SOUMYA S" at bounding box center [105, 205] width 67 height 9
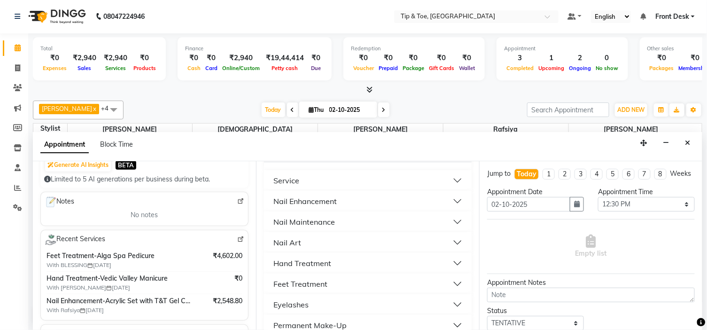
scroll to position [209, 0]
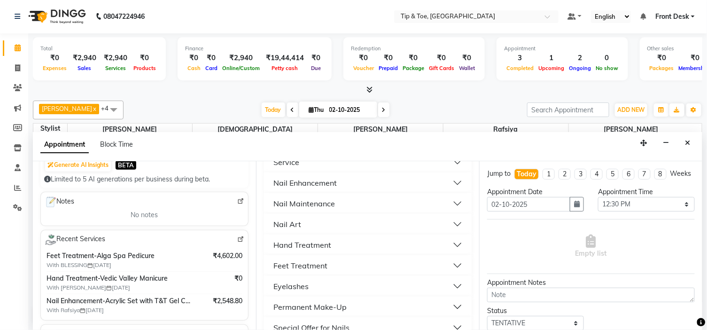
type input "7994151119"
click at [317, 265] on div "Feet Treatment" at bounding box center [300, 265] width 54 height 11
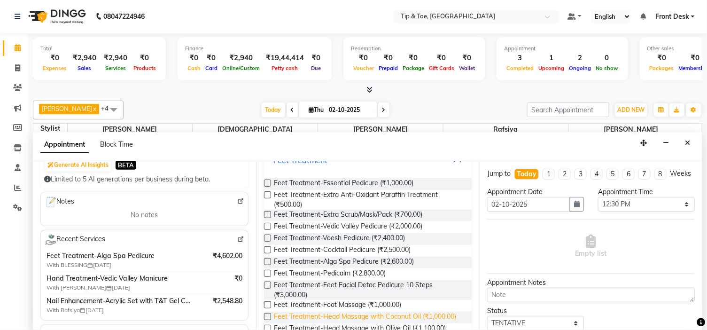
scroll to position [313, 0]
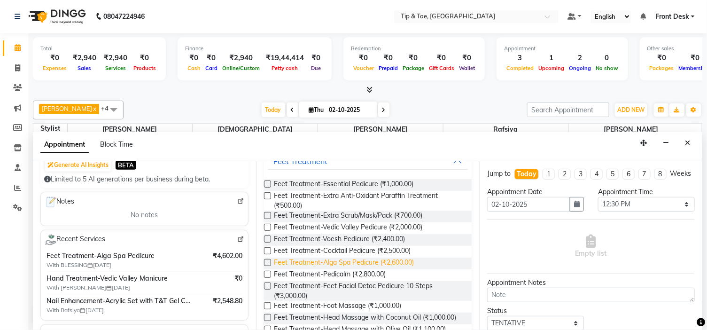
click at [354, 260] on span "Feet Treatment-Alga Spa Pedicure (₹2,600.00)" at bounding box center [344, 264] width 140 height 12
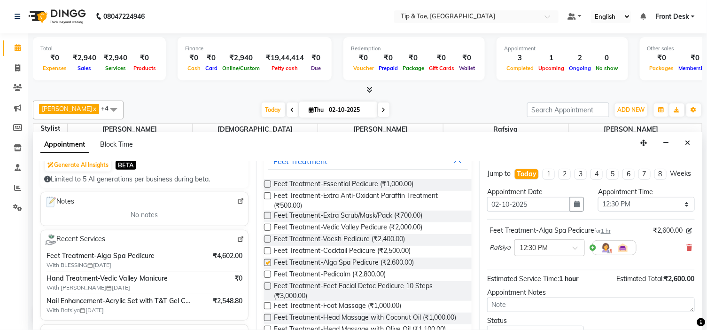
checkbox input "false"
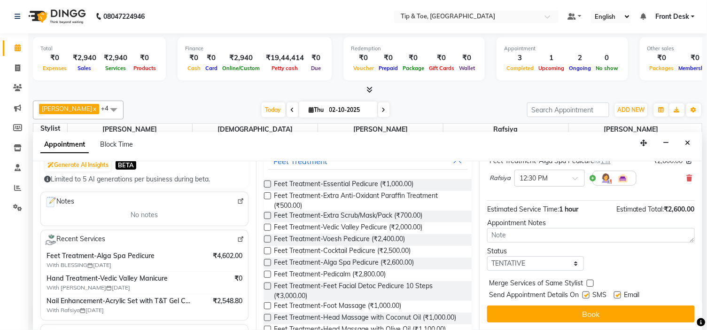
scroll to position [78, 0]
click at [618, 294] on label at bounding box center [617, 294] width 7 height 7
click at [618, 294] on input "checkbox" at bounding box center [617, 296] width 6 height 6
checkbox input "false"
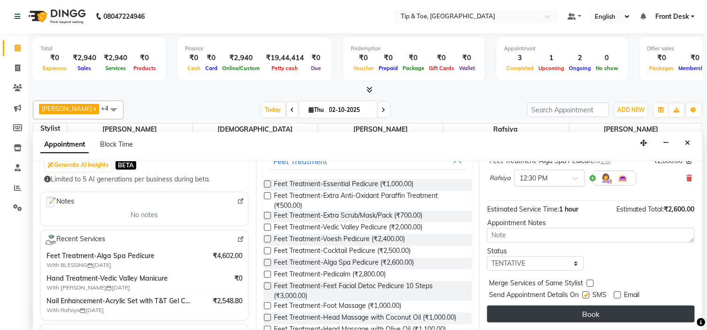
click at [600, 312] on button "Book" at bounding box center [591, 313] width 208 height 17
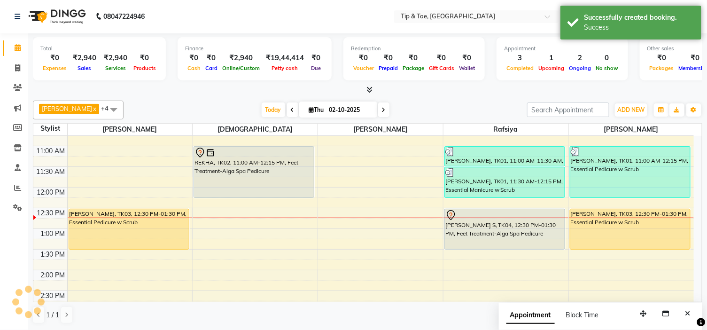
scroll to position [0, 0]
drag, startPoint x: 510, startPoint y: 250, endPoint x: 510, endPoint y: 260, distance: 9.9
click at [510, 260] on div "ROSE JOSE, TK01, 11:00 AM-11:30 AM, Nail Maintenance-Permanent Gel Polish Remov…" at bounding box center [506, 332] width 125 height 537
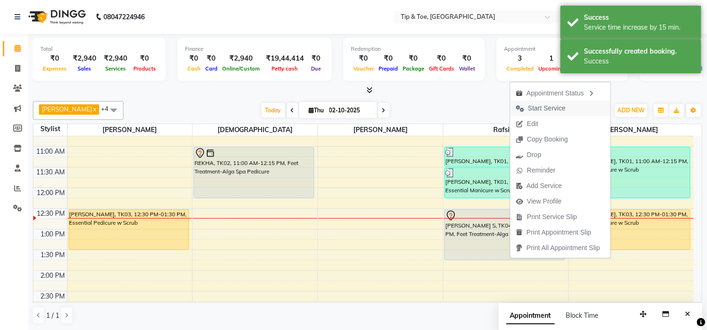
click at [555, 107] on span "Start Service" at bounding box center [547, 108] width 38 height 10
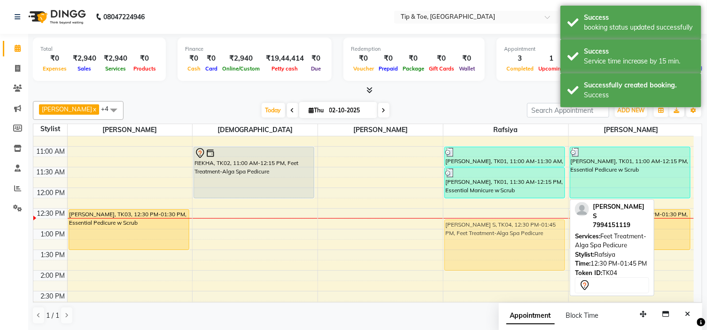
drag, startPoint x: 484, startPoint y: 236, endPoint x: 486, endPoint y: 246, distance: 10.0
click at [486, 246] on div "ROSE JOSE, TK01, 11:00 AM-11:30 AM, Nail Maintenance-Permanent Gel Polish Remov…" at bounding box center [506, 332] width 125 height 537
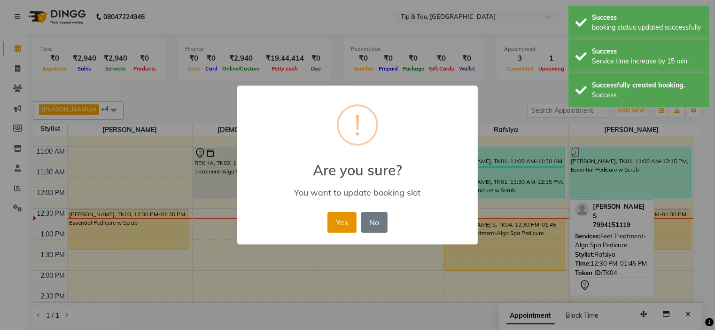
click at [340, 222] on button "Yes" at bounding box center [342, 222] width 29 height 21
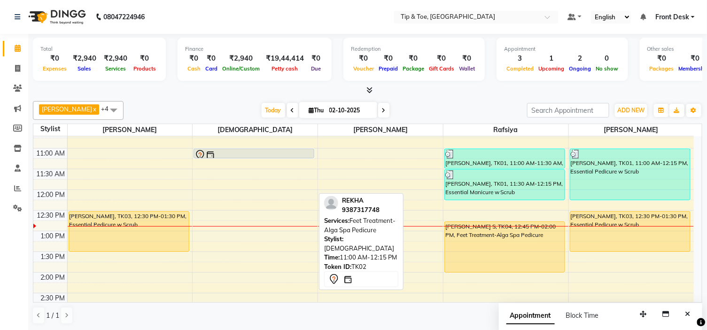
drag, startPoint x: 259, startPoint y: 196, endPoint x: 268, endPoint y: 155, distance: 42.2
click at [268, 155] on div "REKHA, TK02, 11:00 AM-12:15 PM, Feet Treatment-Alga Spa Pedicure REKHA, TK02, 1…" at bounding box center [255, 334] width 125 height 537
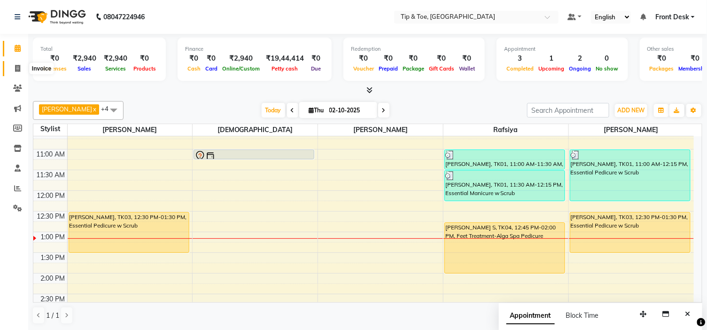
click at [16, 66] on icon at bounding box center [17, 68] width 5 height 7
select select "service"
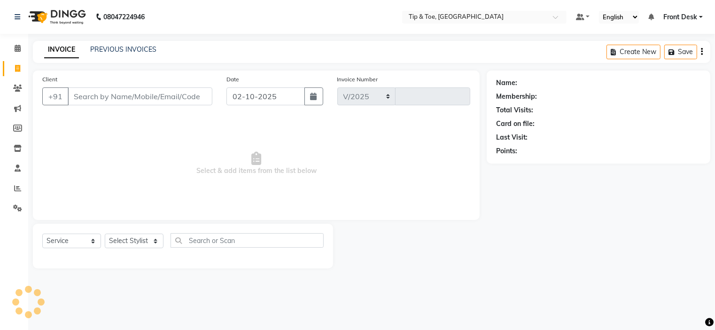
select select "5360"
type input "1185"
click at [88, 93] on input "Client" at bounding box center [140, 96] width 145 height 18
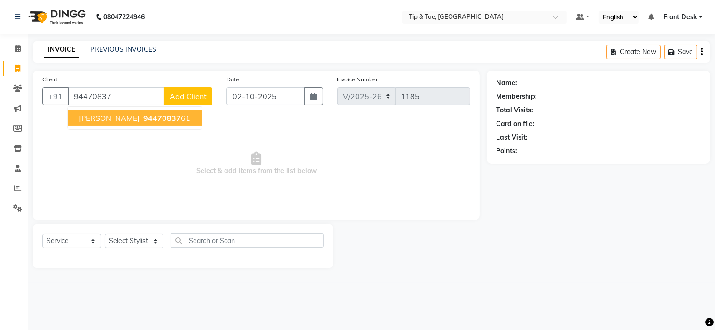
click at [100, 117] on span "DAVID" at bounding box center [109, 117] width 61 height 9
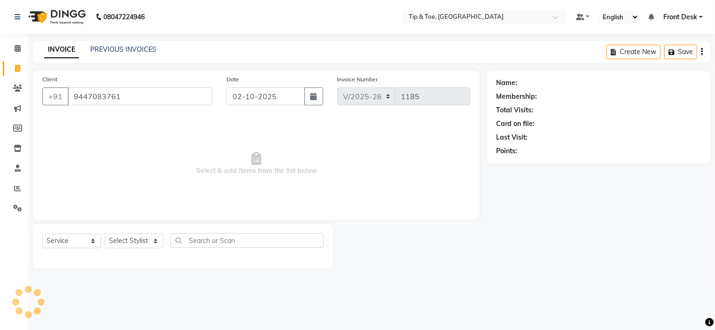
type input "9447083761"
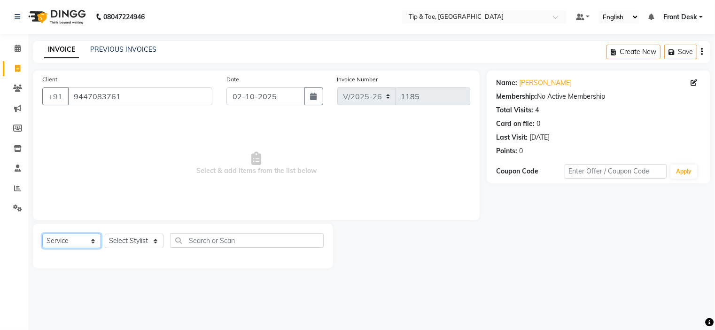
click at [50, 241] on select "Select Service Product Membership Package Voucher Prepaid Gift Card" at bounding box center [71, 241] width 59 height 15
select select "membership"
click at [42, 234] on select "Select Service Product Membership Package Voucher Prepaid Gift Card" at bounding box center [71, 241] width 59 height 15
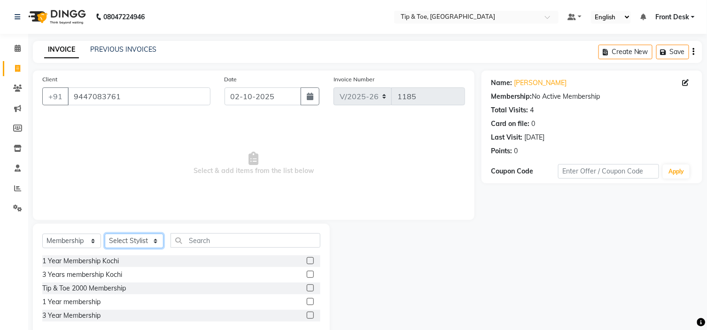
click at [131, 241] on select "Select Stylist BLESSING DIPAK Front Desk JobsonGeorge Karamjeet Khalid Manisha …" at bounding box center [134, 241] width 59 height 15
select select "46387"
click at [105, 234] on select "Select Stylist BLESSING DIPAK Front Desk JobsonGeorge Karamjeet Khalid Manisha …" at bounding box center [134, 241] width 59 height 15
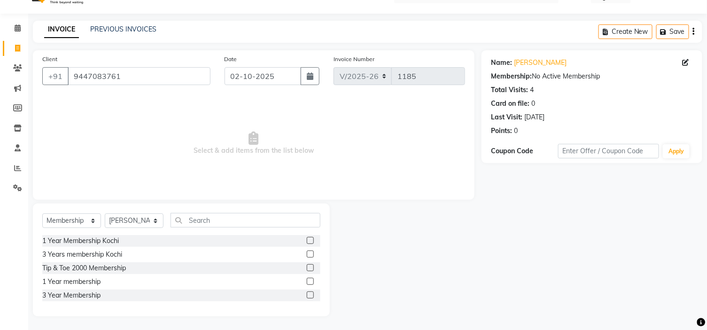
click at [309, 252] on label at bounding box center [310, 253] width 7 height 7
click at [309, 252] on input "checkbox" at bounding box center [310, 254] width 6 height 6
select select "select"
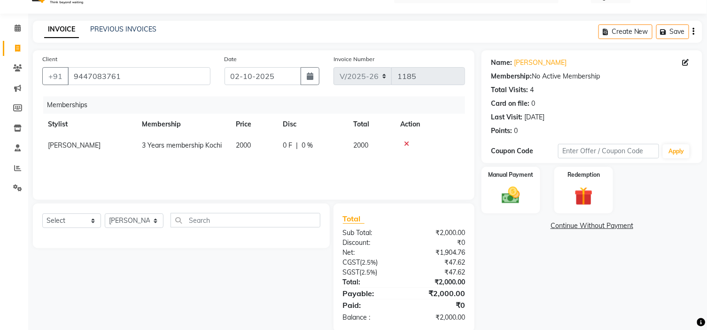
scroll to position [36, 0]
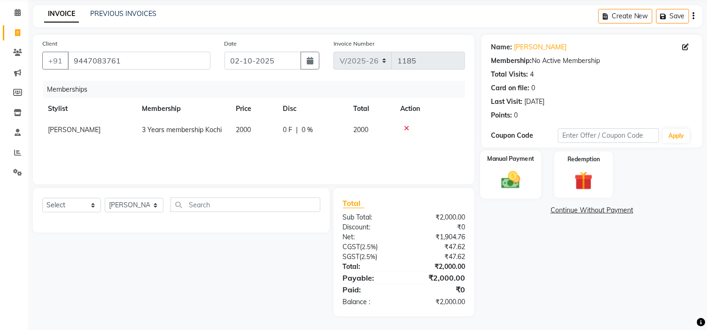
click at [529, 185] on div "Manual Payment" at bounding box center [511, 174] width 61 height 48
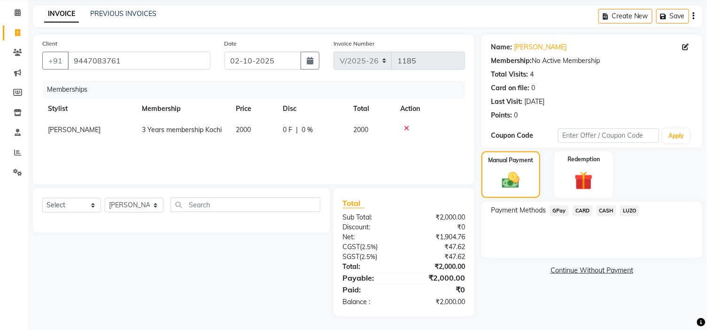
click at [580, 210] on span "CARD" at bounding box center [583, 210] width 20 height 11
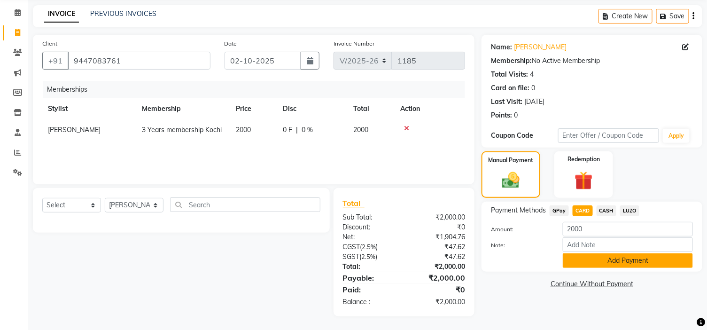
click at [609, 262] on button "Add Payment" at bounding box center [628, 260] width 130 height 15
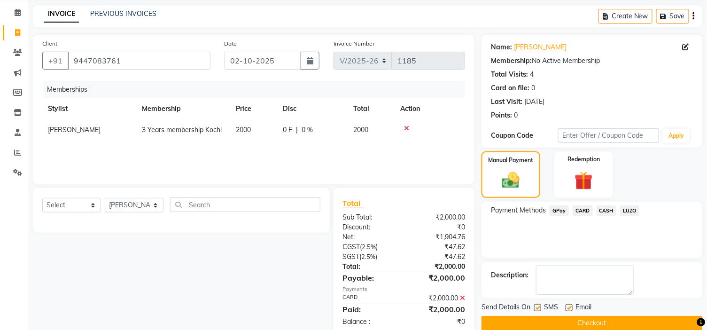
scroll to position [55, 0]
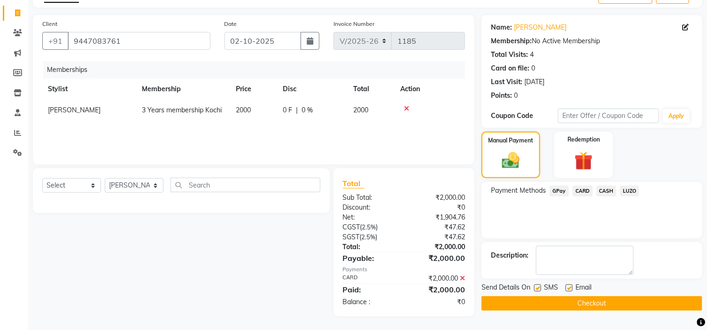
click at [570, 285] on label at bounding box center [569, 287] width 7 height 7
click at [570, 285] on input "checkbox" at bounding box center [569, 288] width 6 height 6
checkbox input "false"
click at [570, 301] on button "Checkout" at bounding box center [592, 303] width 221 height 15
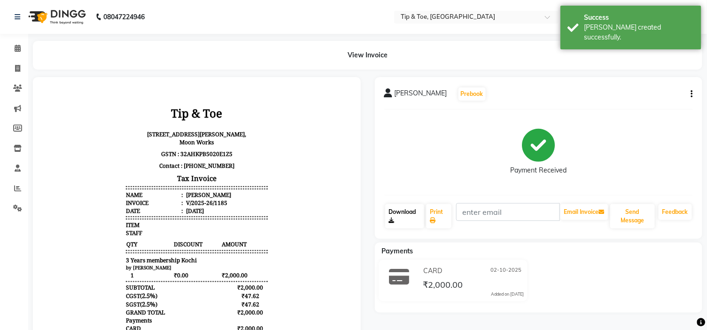
click at [400, 211] on link "Download" at bounding box center [404, 216] width 39 height 24
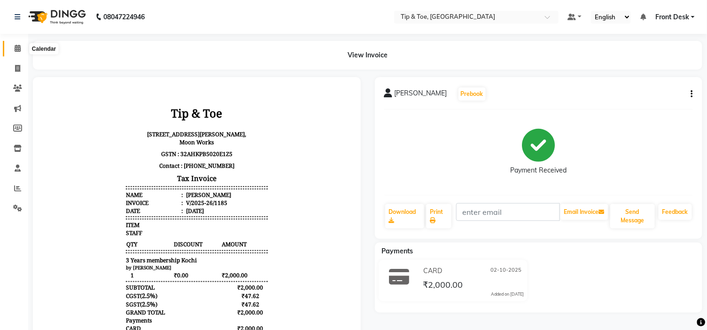
click at [16, 47] on icon at bounding box center [18, 48] width 6 height 7
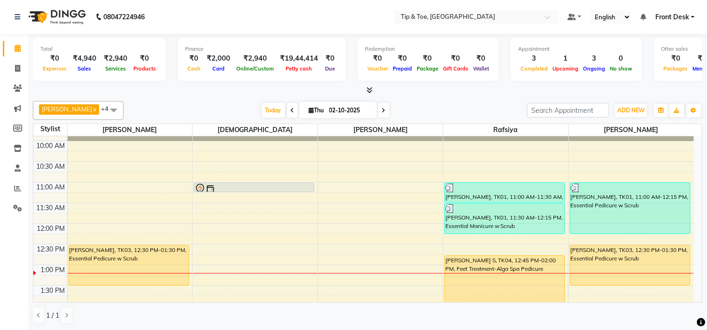
scroll to position [104, 0]
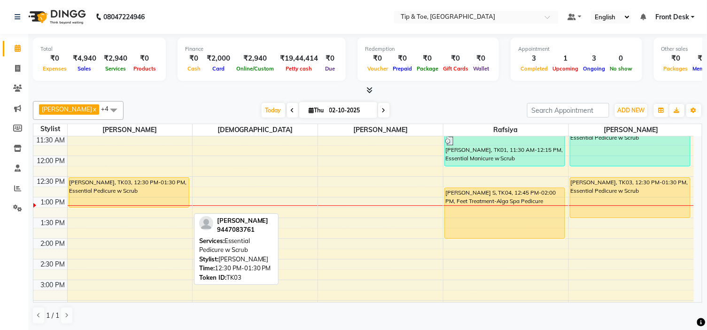
drag, startPoint x: 156, startPoint y: 217, endPoint x: 148, endPoint y: 203, distance: 14.9
click at [148, 203] on div "DAVID, TK03, 12:30 PM-01:30 PM, Essential Pedicure w Scrub DAVID, TK03, 12:30 P…" at bounding box center [130, 300] width 125 height 537
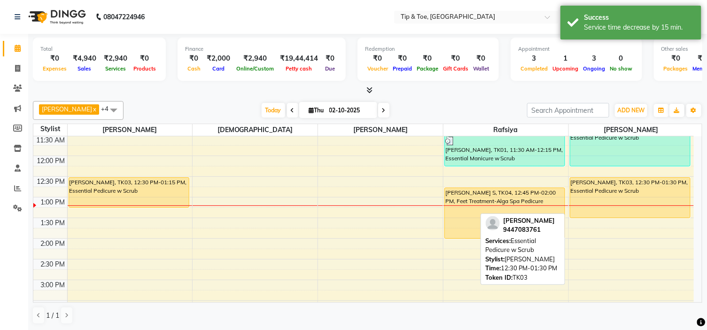
click at [596, 211] on div "ROSE JOSE, TK01, 11:00 AM-12:15 PM, Essential Pedicure w Scrub DAVID, TK03, 12:…" at bounding box center [631, 300] width 125 height 537
click at [595, 208] on div "DAVID, TK03, 12:30 PM-01:30 PM, Essential Pedicure w Scrub" at bounding box center [630, 198] width 120 height 40
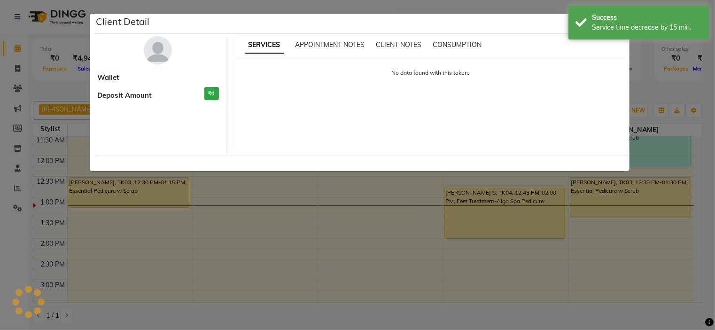
select select "1"
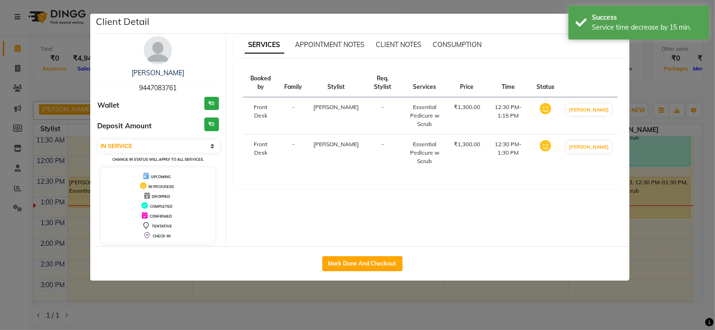
click at [658, 212] on ngb-modal-window "Client Detail DAVID 9447083761 Wallet ₹0 Deposit Amount ₹0 Select IN SERVICE CO…" at bounding box center [357, 165] width 715 height 330
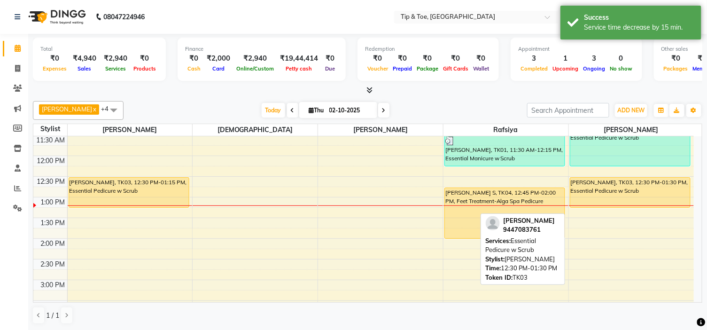
drag, startPoint x: 609, startPoint y: 215, endPoint x: 607, endPoint y: 202, distance: 12.8
click at [607, 202] on div "ROSE JOSE, TK01, 11:00 AM-12:15 PM, Essential Pedicure w Scrub DAVID, TK03, 12:…" at bounding box center [631, 300] width 125 height 537
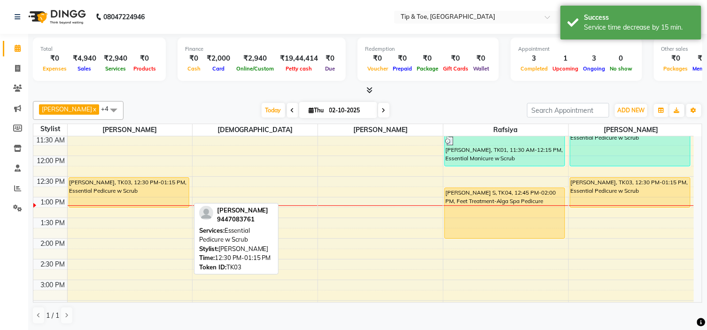
click at [162, 188] on div "DAVID, TK03, 12:30 PM-01:15 PM, Essential Pedicure w Scrub" at bounding box center [129, 193] width 120 height 30
select select "1"
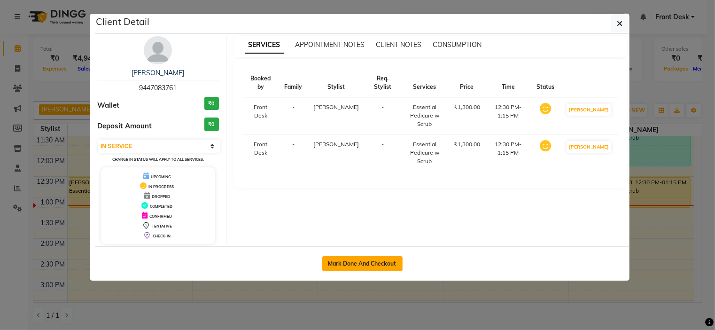
click at [346, 258] on button "Mark Done And Checkout" at bounding box center [362, 263] width 80 height 15
select select "service"
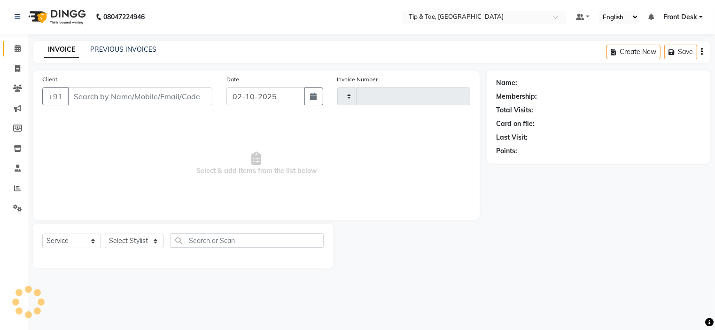
type input "1186"
select select "5360"
type input "9447083761"
select select "35568"
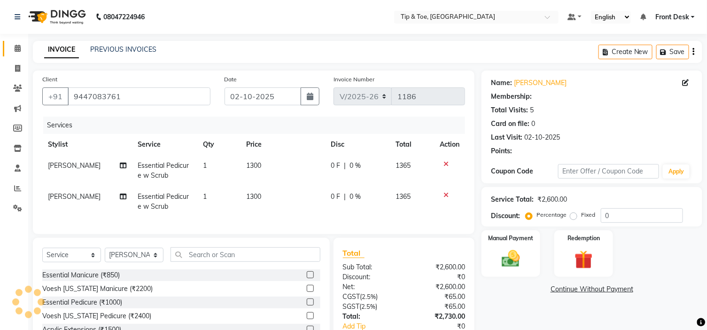
select select "1: Object"
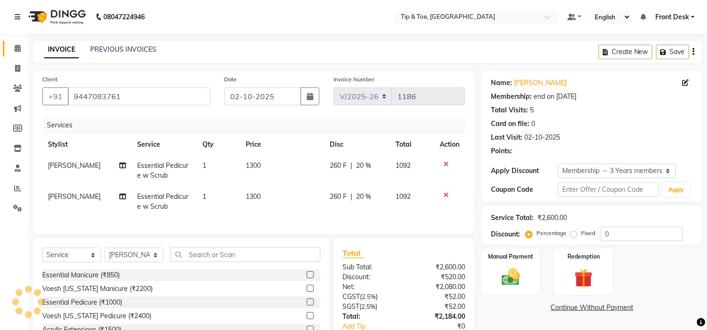
type input "20"
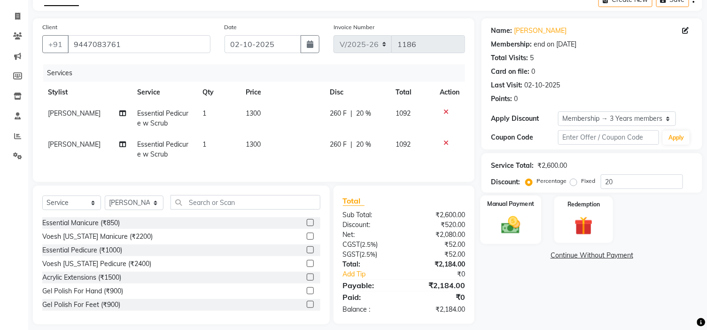
click at [532, 223] on div "Manual Payment" at bounding box center [511, 219] width 61 height 48
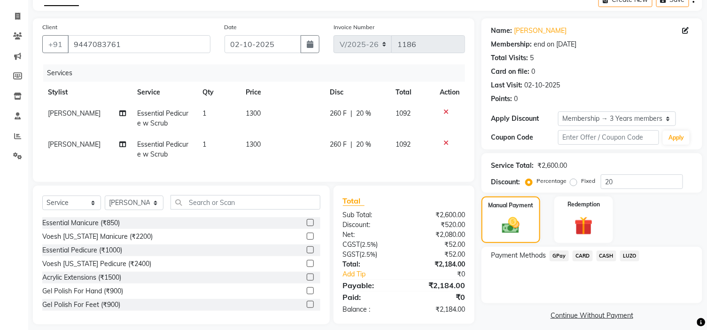
click at [581, 256] on span "CARD" at bounding box center [583, 255] width 20 height 11
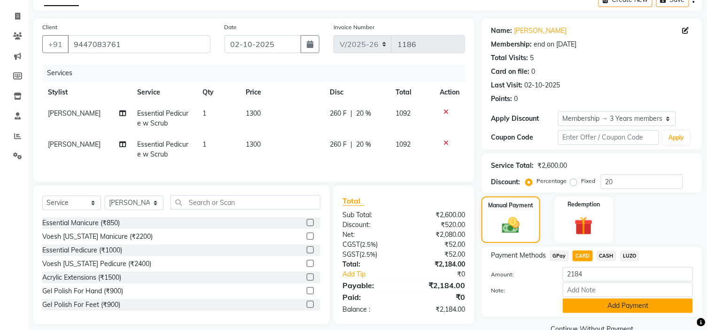
scroll to position [72, 0]
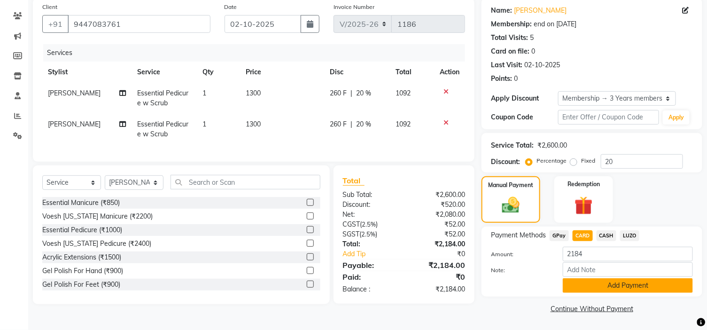
click at [595, 285] on button "Add Payment" at bounding box center [628, 285] width 130 height 15
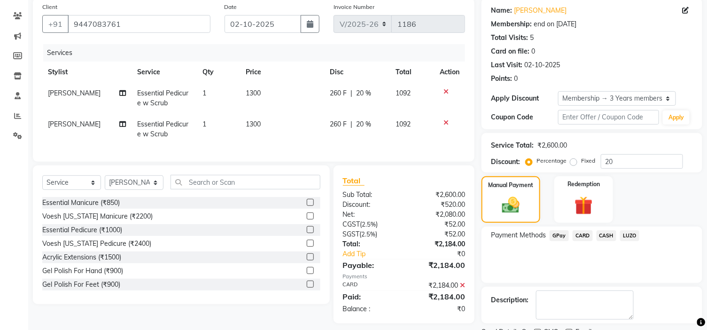
scroll to position [111, 0]
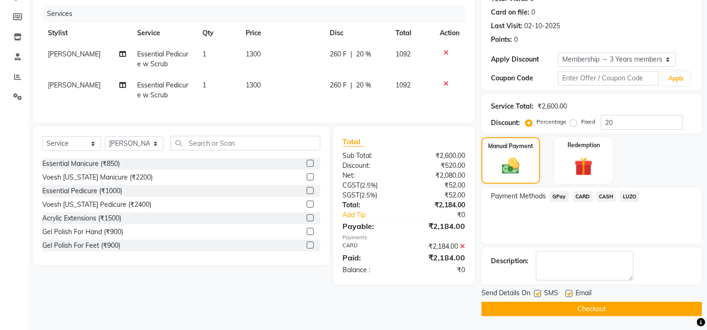
click at [570, 293] on label at bounding box center [569, 293] width 7 height 7
click at [570, 293] on input "checkbox" at bounding box center [569, 294] width 6 height 6
checkbox input "false"
click at [577, 308] on button "Checkout" at bounding box center [592, 309] width 221 height 15
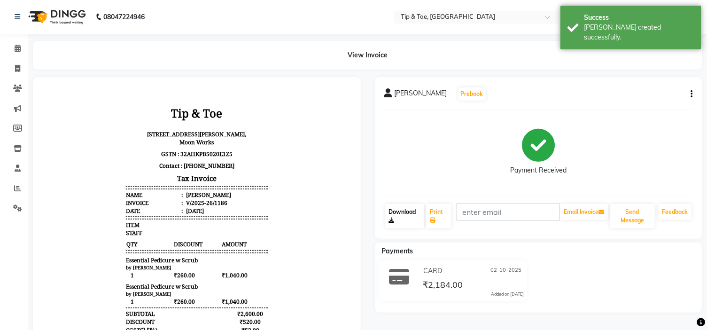
click at [397, 209] on link "Download" at bounding box center [404, 216] width 39 height 24
click at [407, 211] on link "Download" at bounding box center [404, 216] width 39 height 24
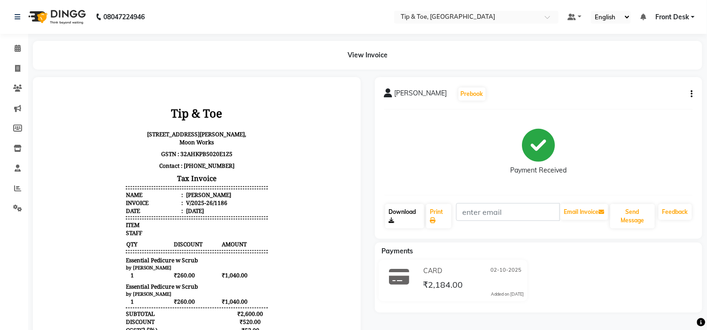
click at [406, 209] on link "Download" at bounding box center [404, 216] width 39 height 24
drag, startPoint x: 17, startPoint y: 47, endPoint x: 25, endPoint y: 51, distance: 8.8
click at [17, 47] on icon at bounding box center [18, 48] width 6 height 7
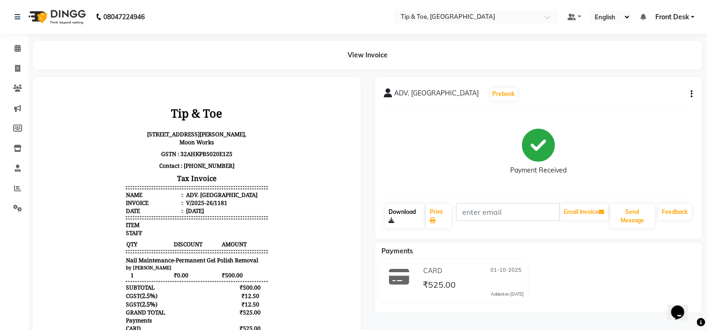
click at [397, 210] on link "Download" at bounding box center [404, 216] width 39 height 24
click at [398, 210] on link "Download" at bounding box center [404, 216] width 39 height 24
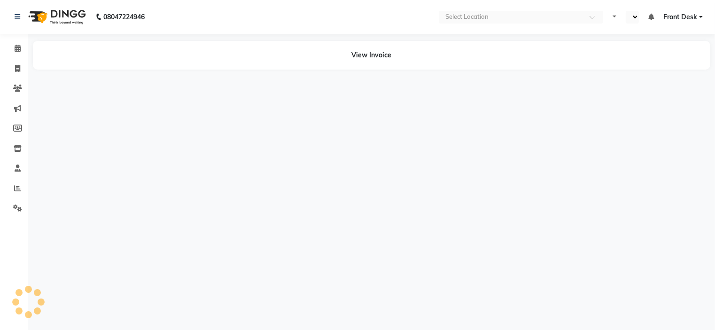
select select "en"
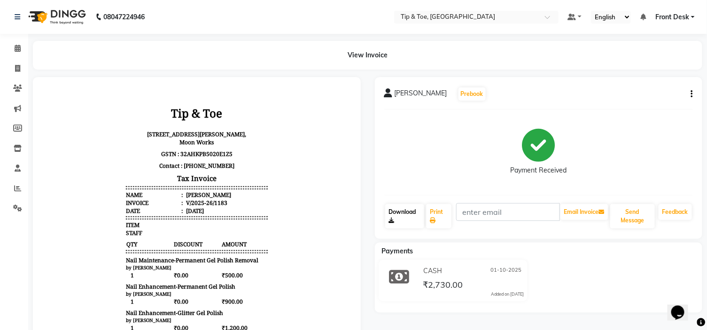
click at [399, 210] on link "Download" at bounding box center [404, 216] width 39 height 24
